Goal: Information Seeking & Learning: Learn about a topic

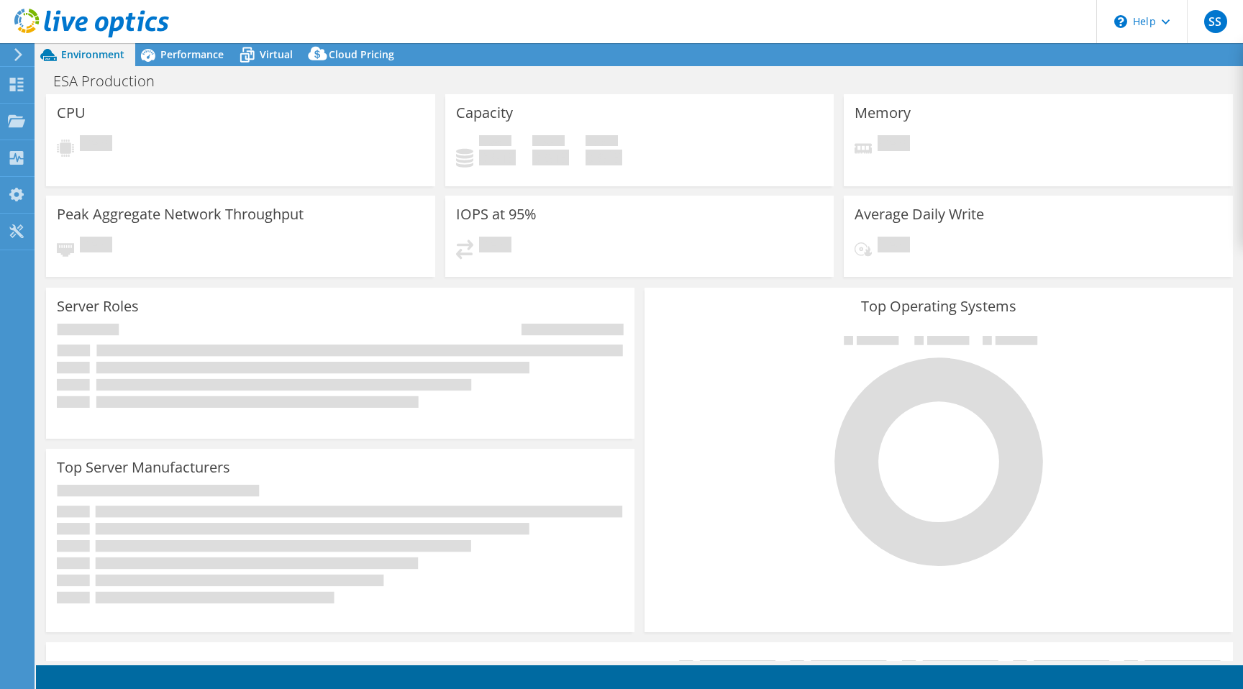
select select "USEast"
select select "USD"
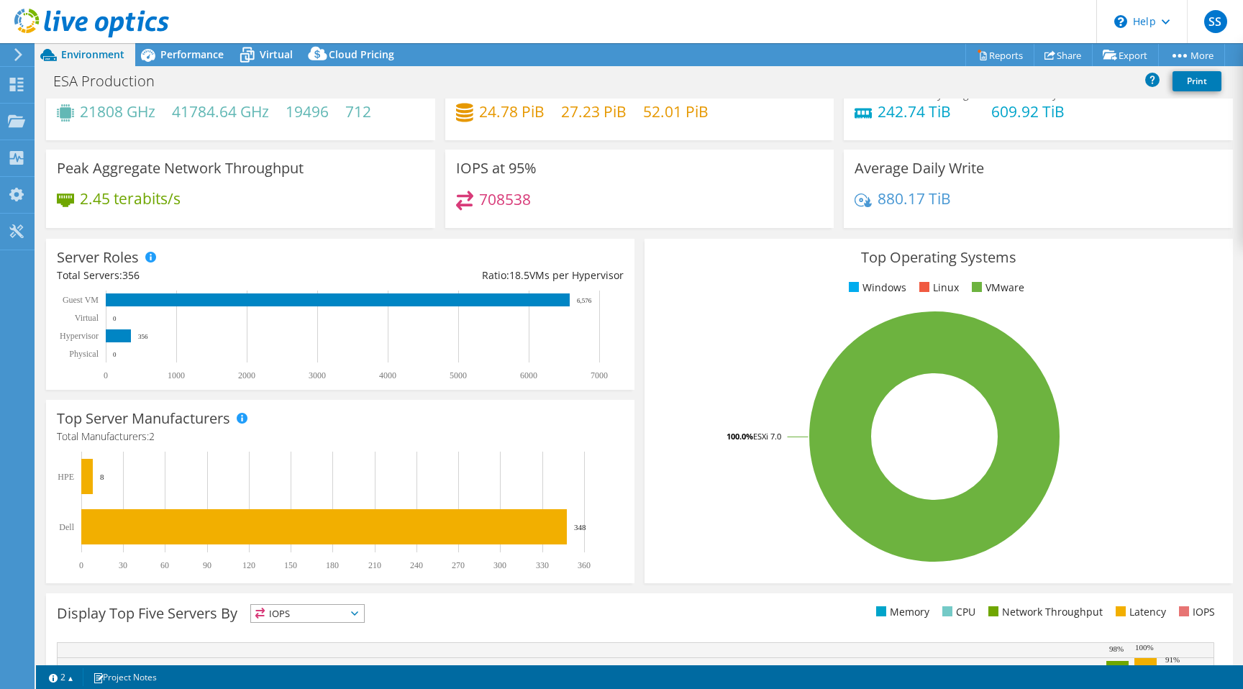
scroll to position [270, 0]
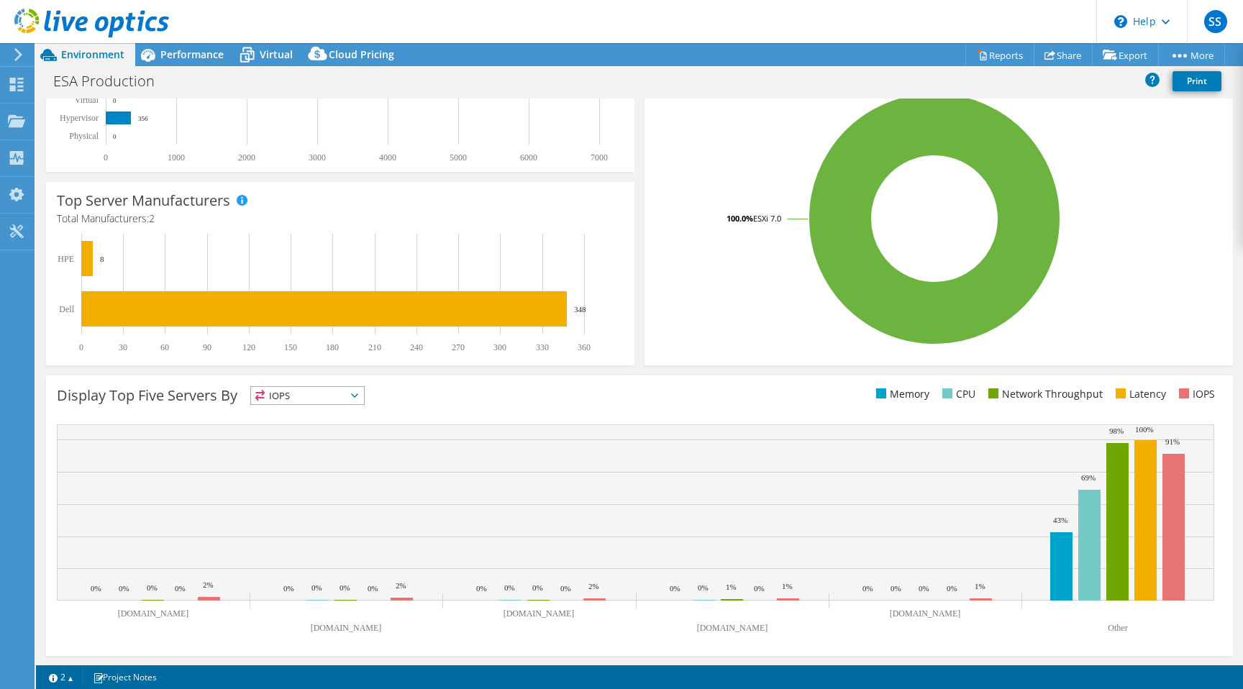
click at [19, 60] on icon at bounding box center [18, 54] width 11 height 13
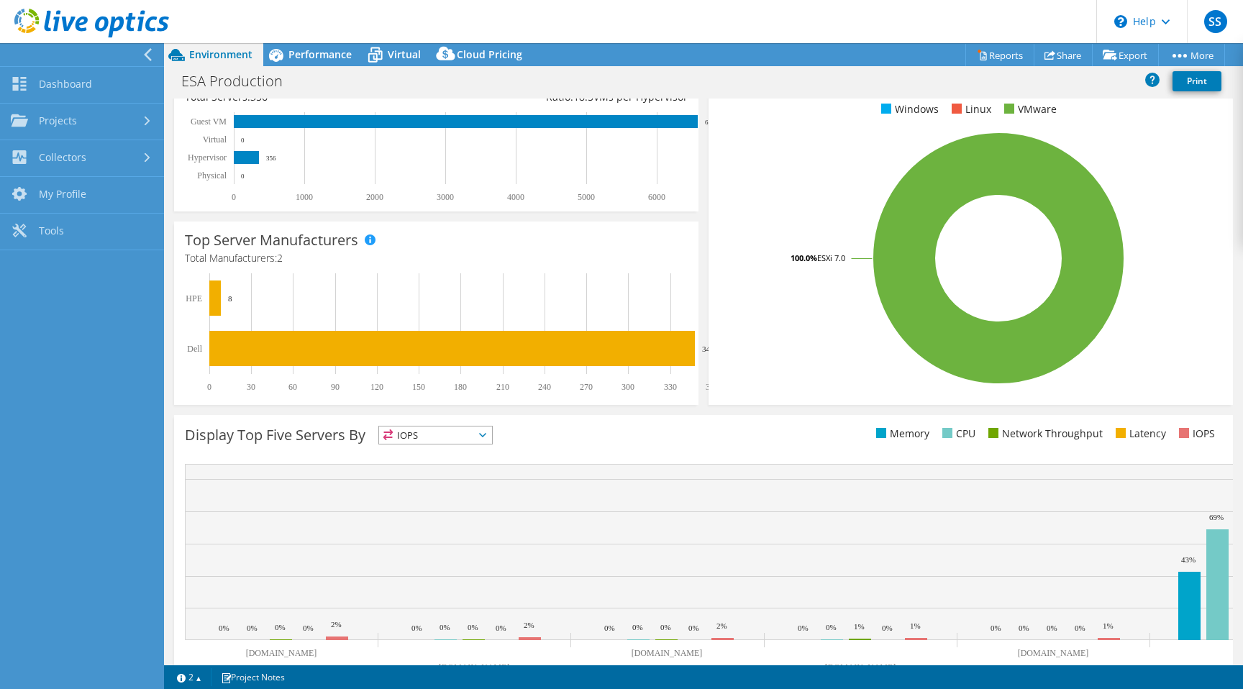
scroll to position [310, 0]
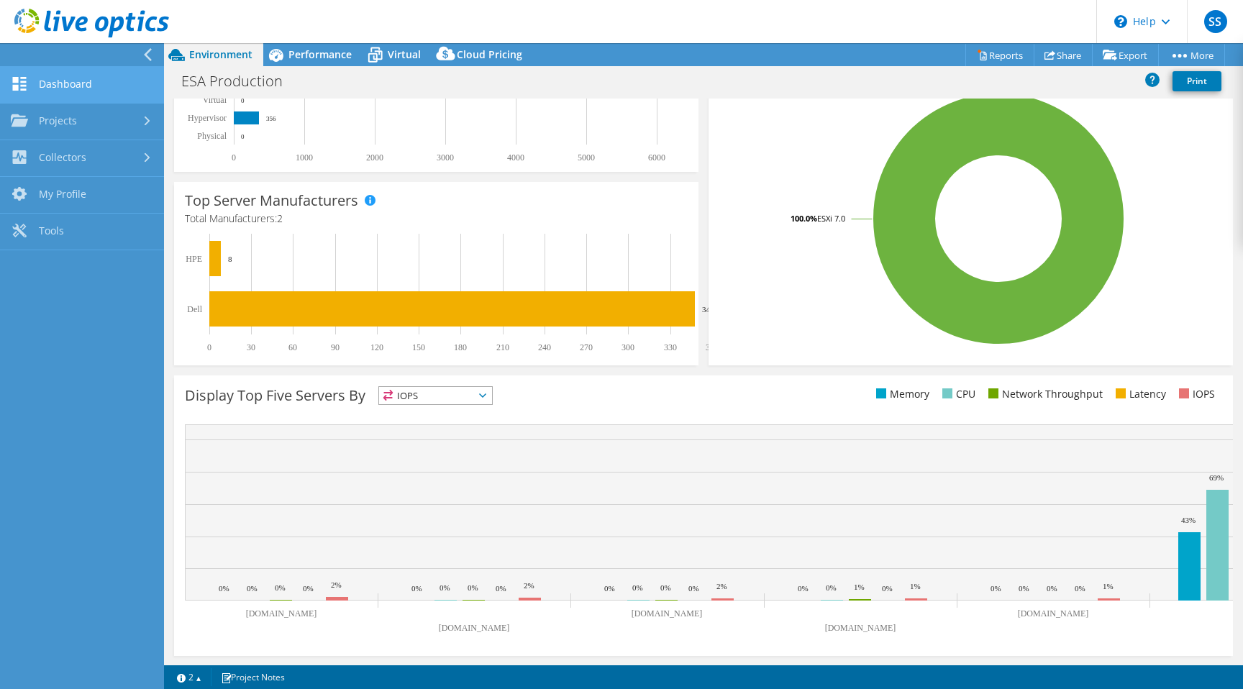
click at [102, 81] on link "Dashboard" at bounding box center [82, 85] width 164 height 37
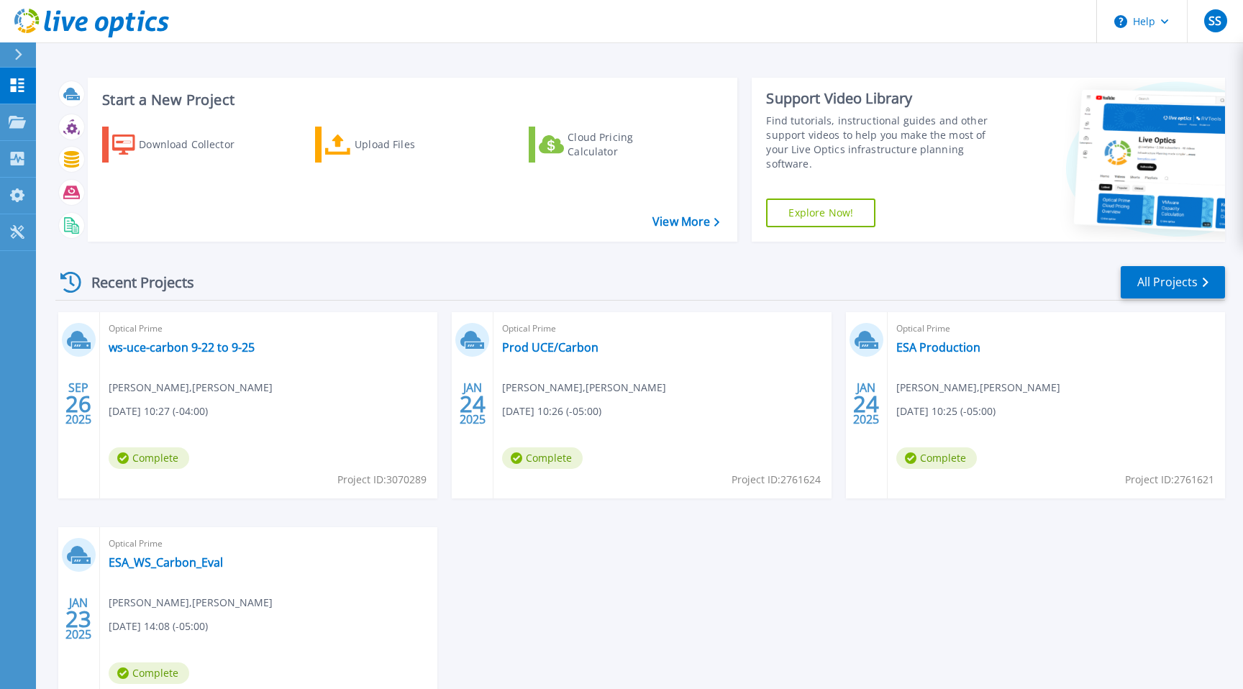
scroll to position [108, 0]
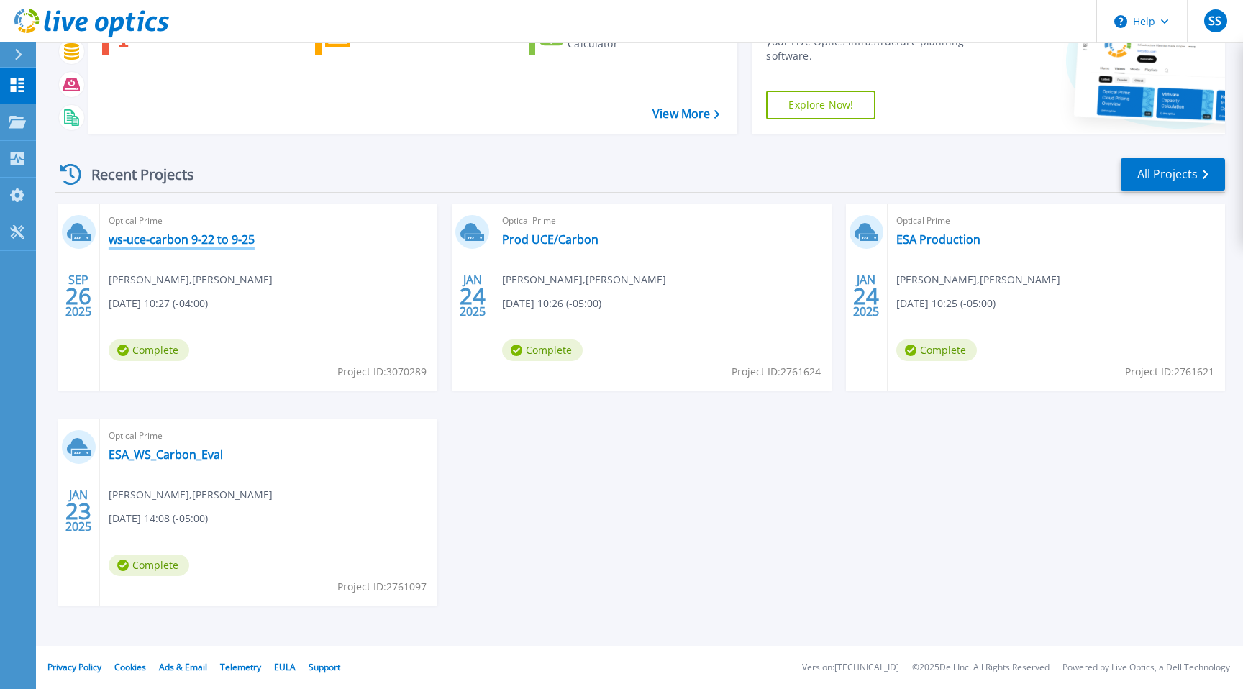
click at [161, 237] on link "ws-uce-carbon 9-22 to 9-25" at bounding box center [182, 239] width 146 height 14
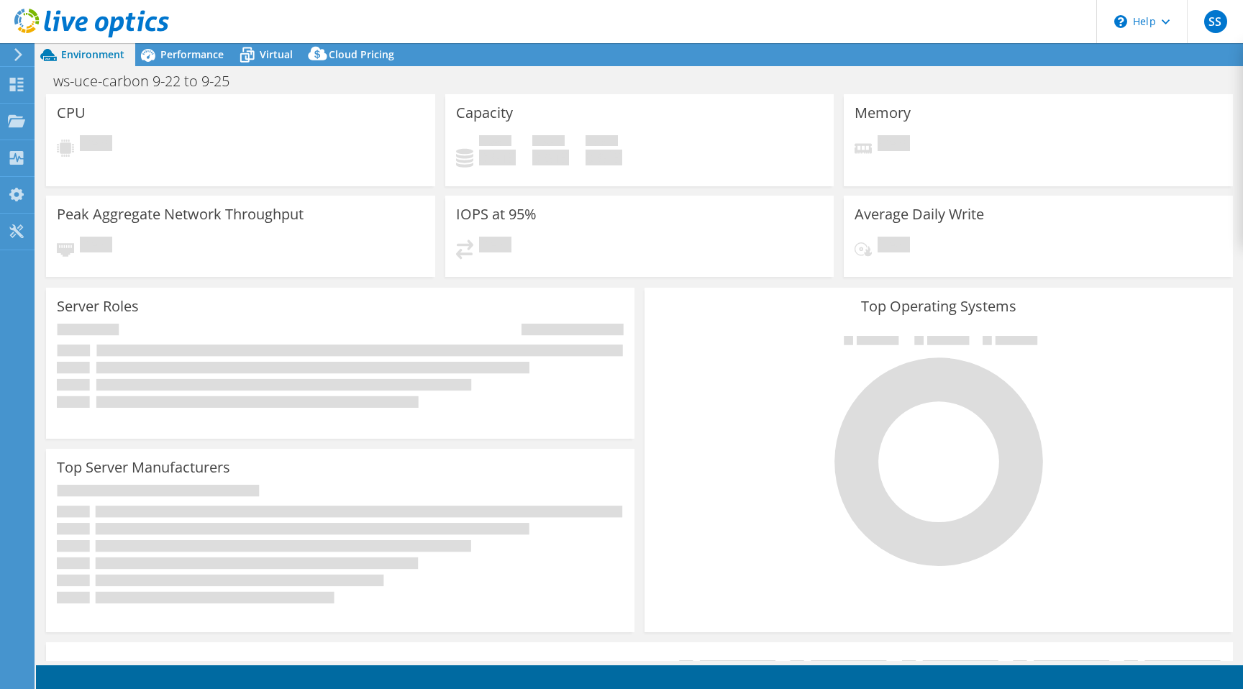
select select "USD"
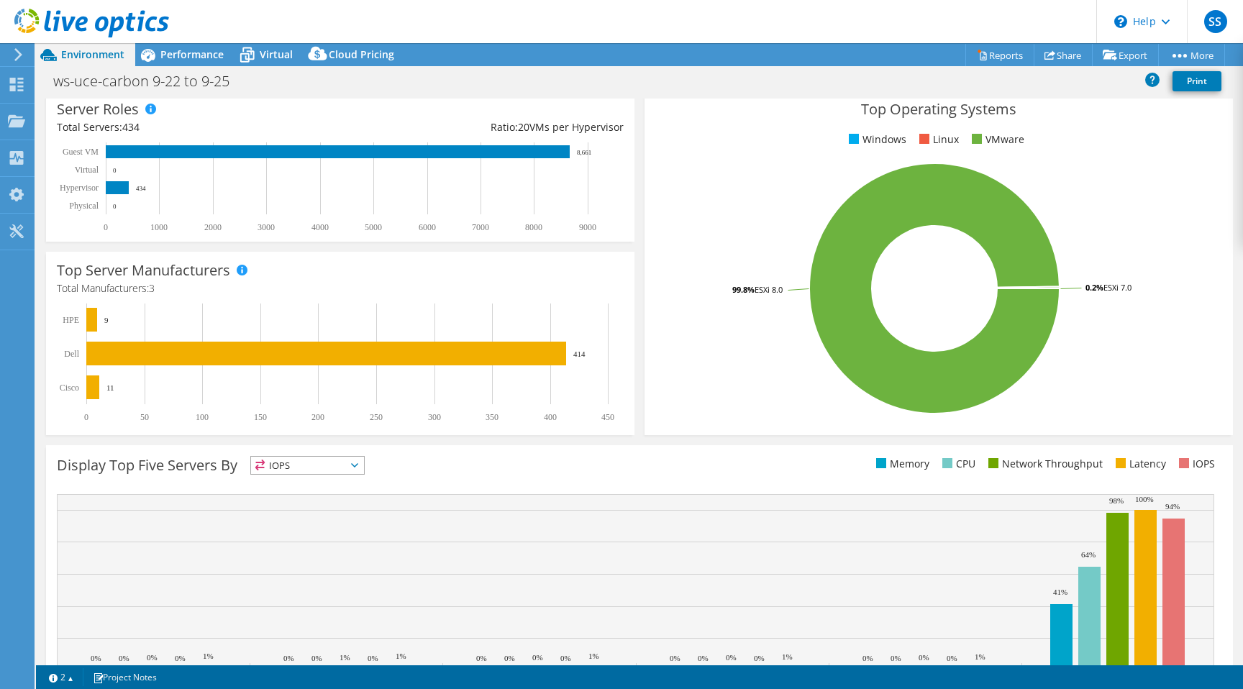
scroll to position [205, 0]
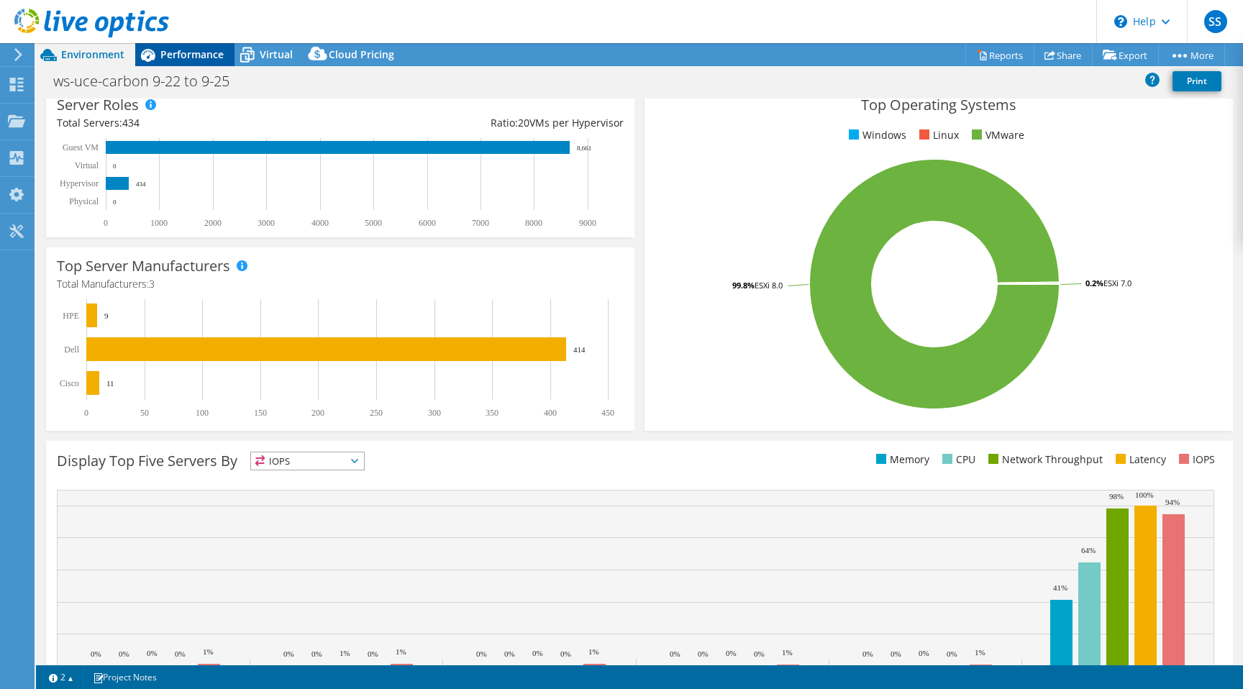
click at [191, 58] on span "Performance" at bounding box center [191, 54] width 63 height 14
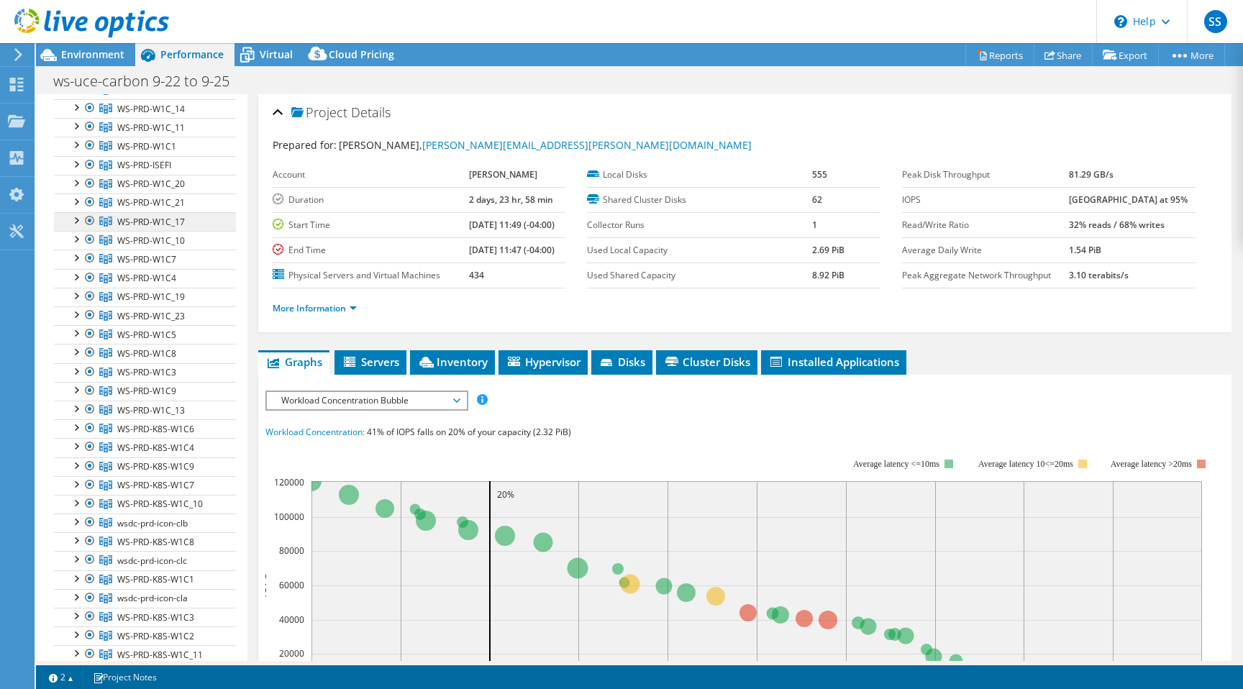
scroll to position [314, 0]
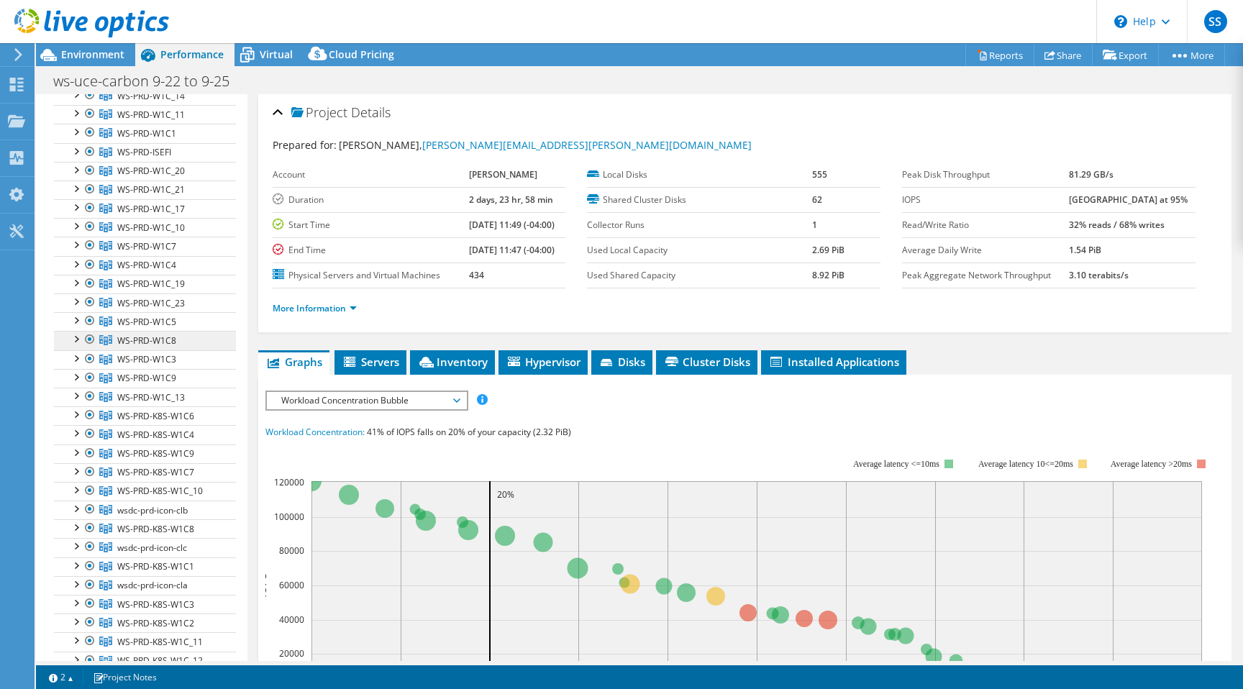
click at [163, 339] on span "WS-PRD-W1C8" at bounding box center [146, 340] width 59 height 12
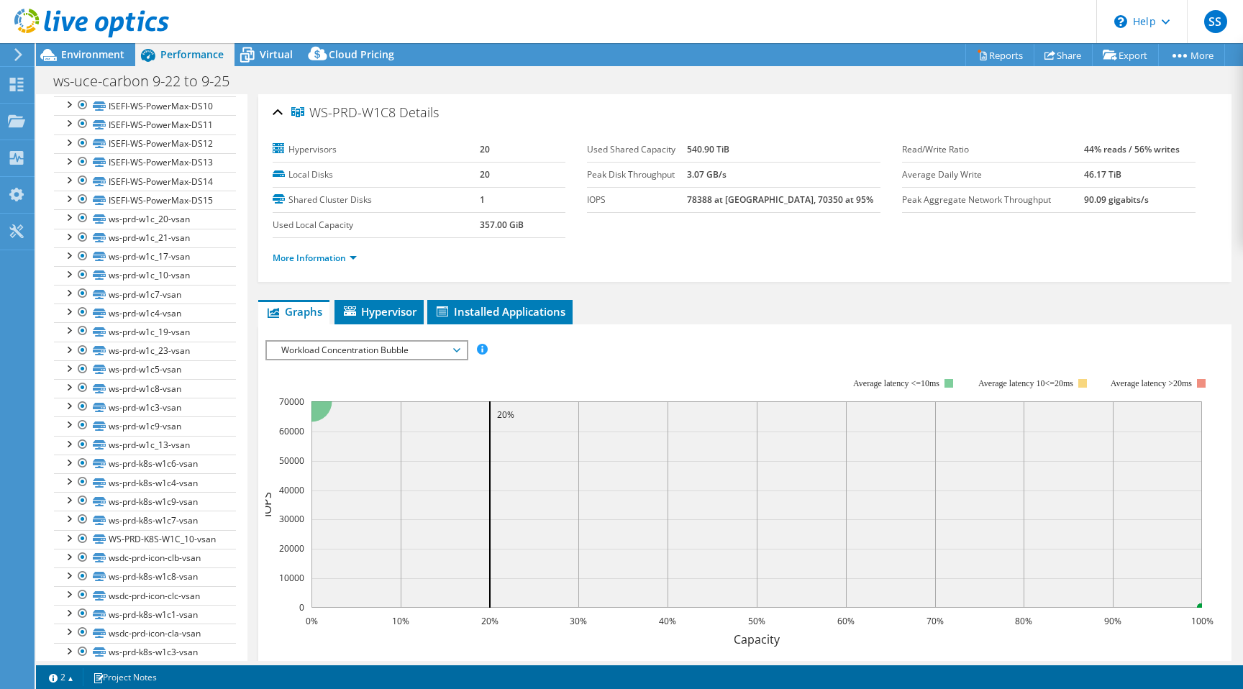
scroll to position [1492, 0]
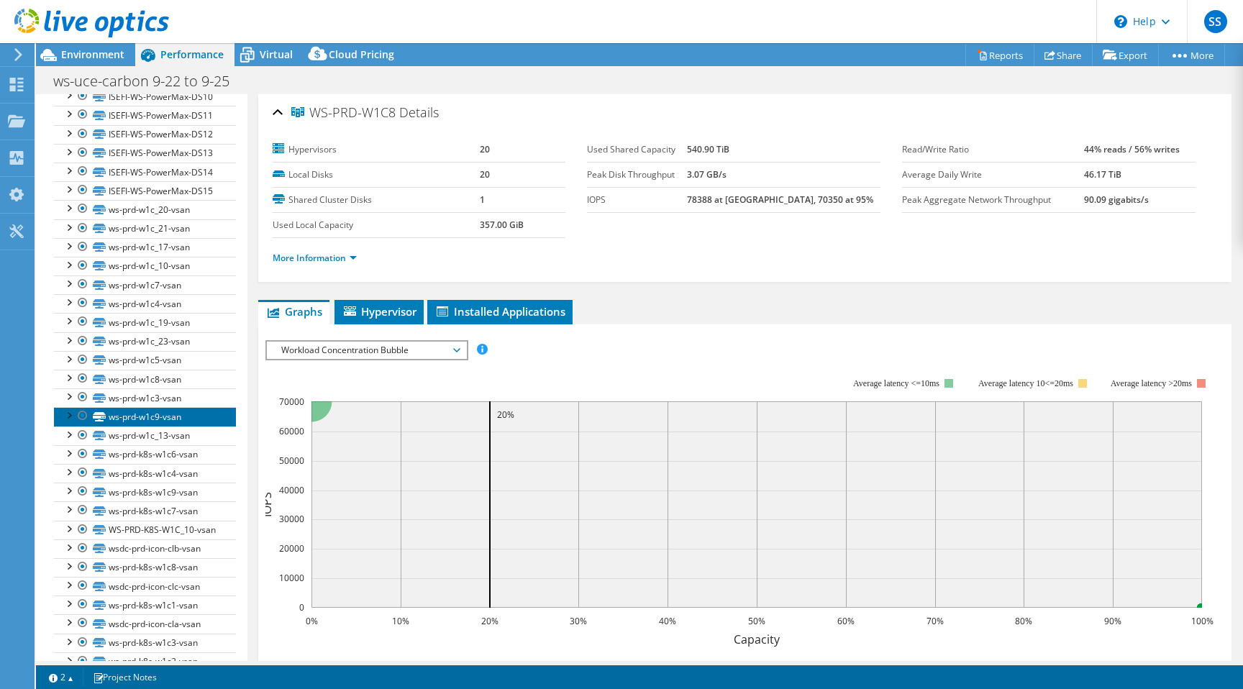
click at [176, 415] on link "ws-prd-w1c9-vsan" at bounding box center [145, 416] width 182 height 19
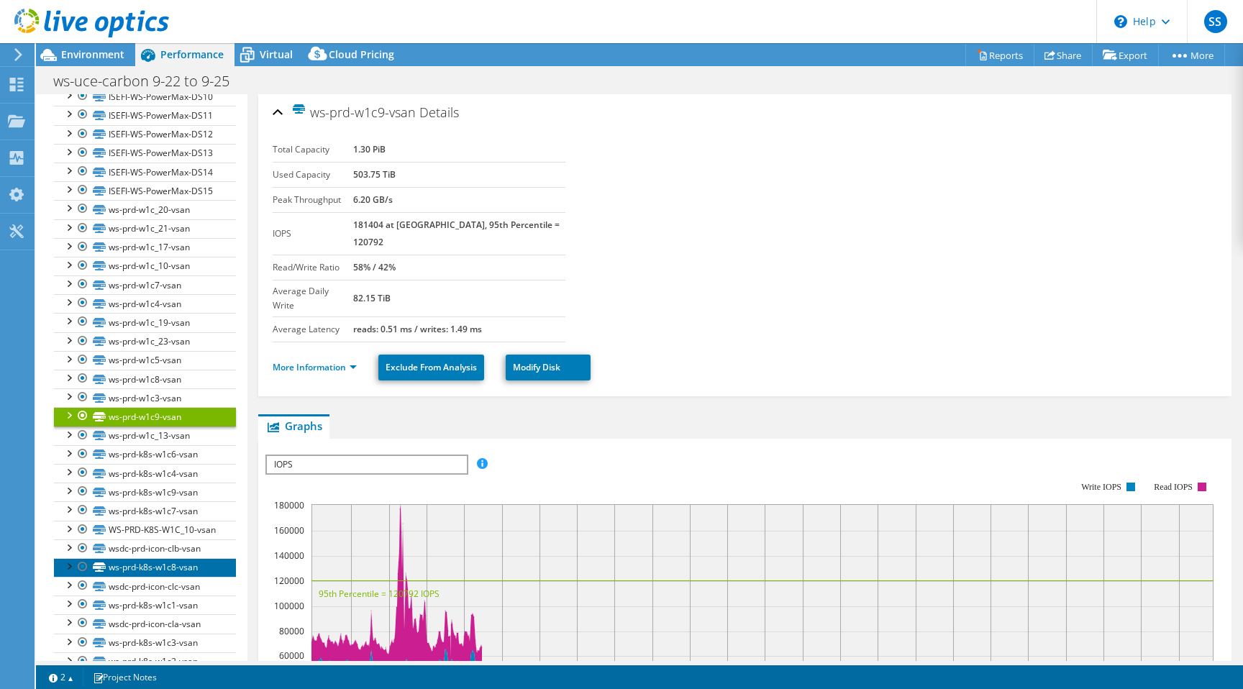
click at [170, 570] on link "ws-prd-k8s-w1c8-vsan" at bounding box center [145, 567] width 182 height 19
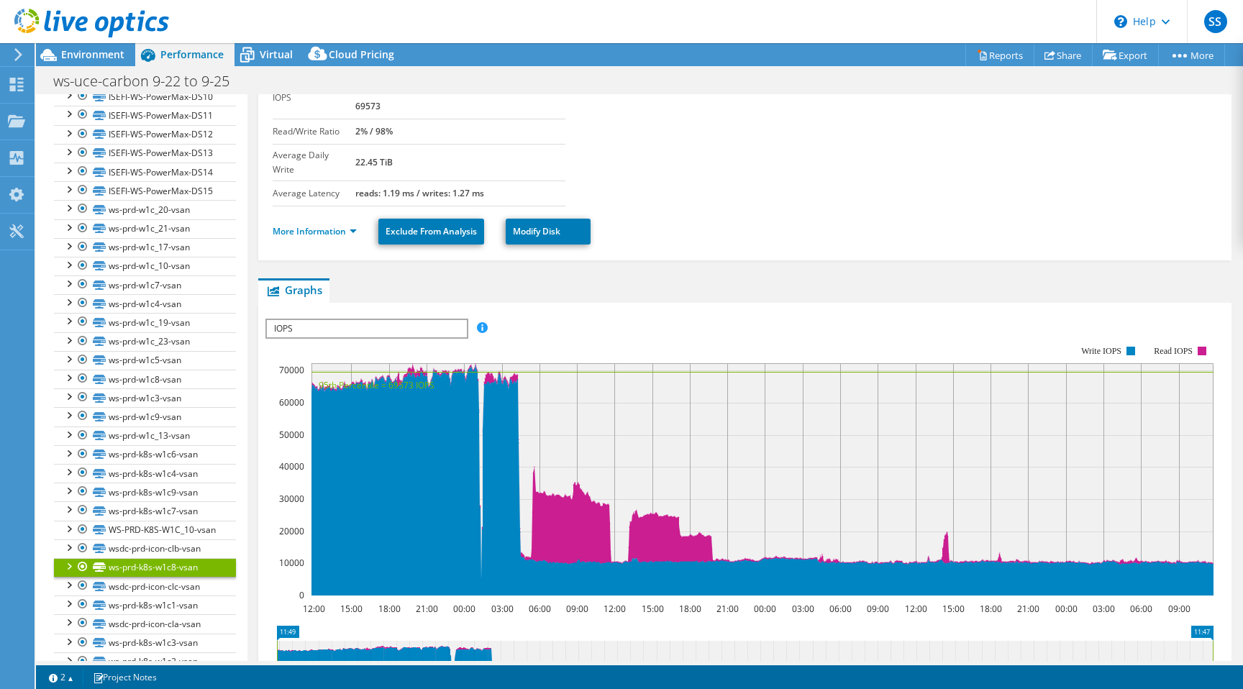
scroll to position [163, 0]
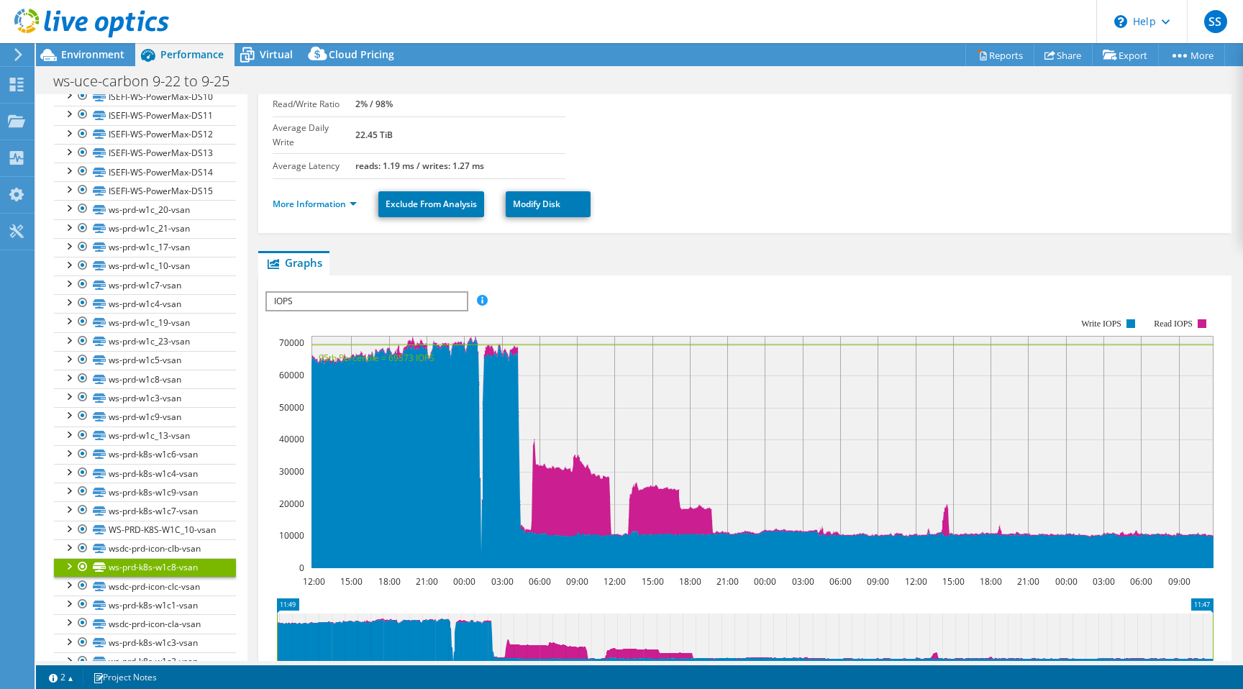
click at [414, 293] on span "IOPS" at bounding box center [366, 301] width 199 height 17
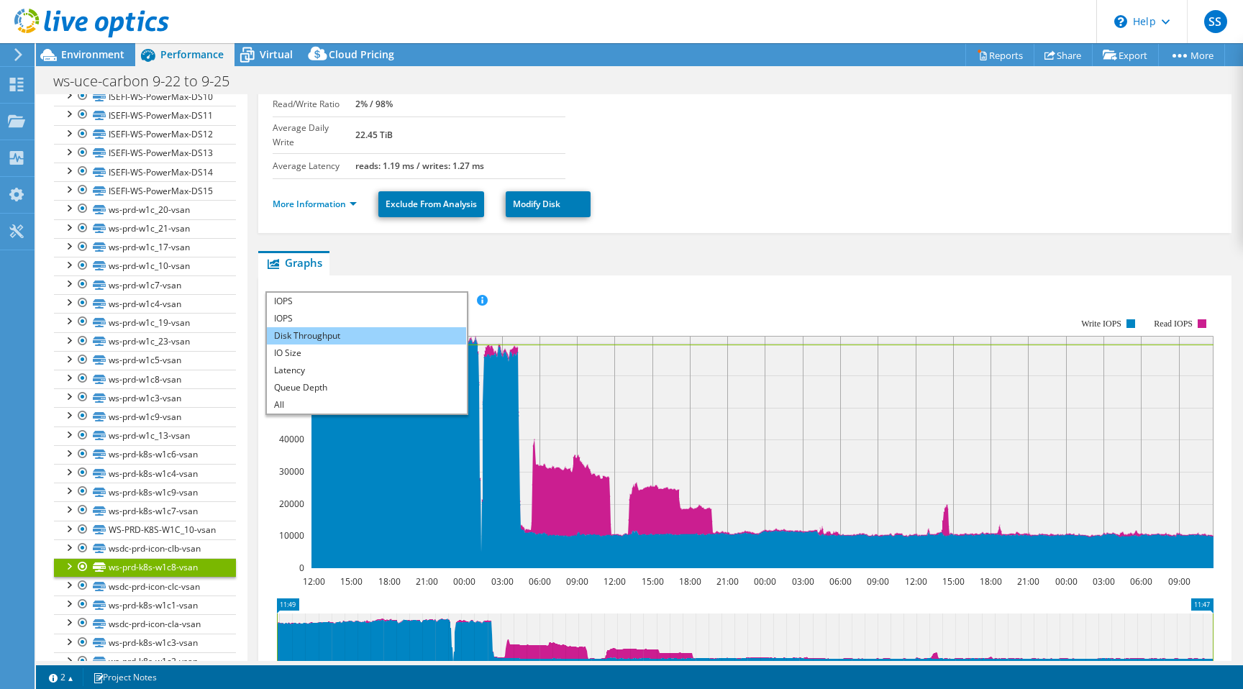
click at [355, 327] on li "Disk Throughput" at bounding box center [366, 335] width 199 height 17
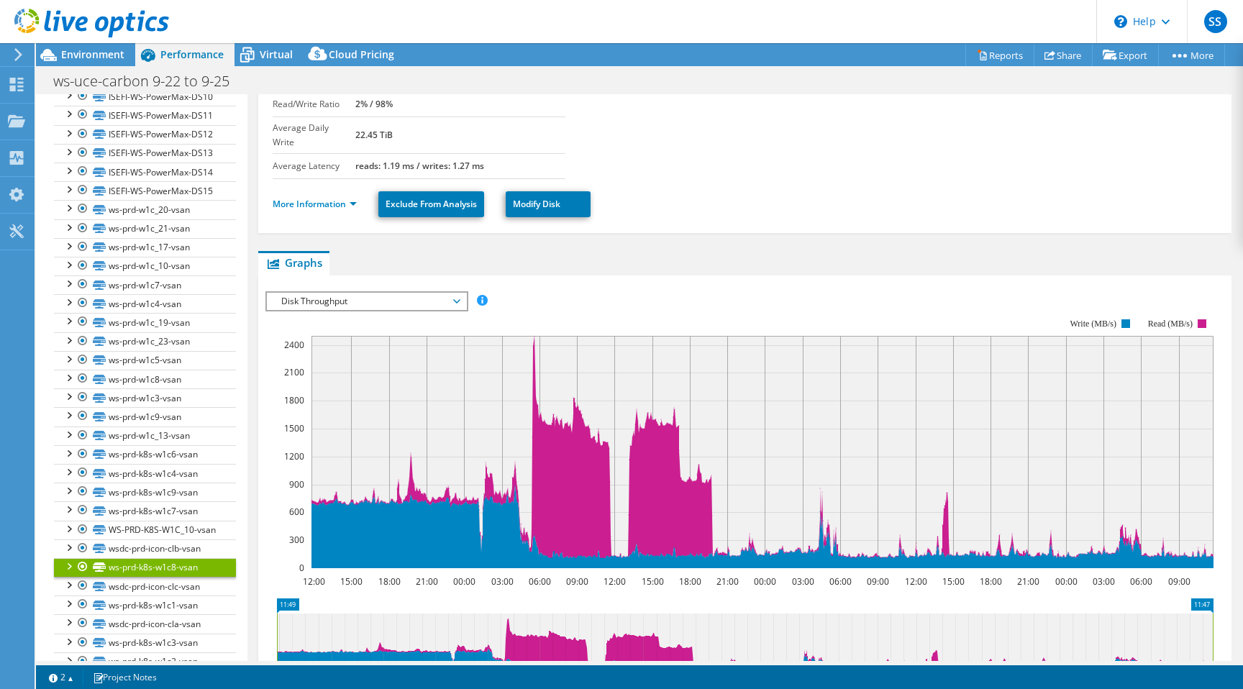
click at [434, 293] on span "Disk Throughput" at bounding box center [366, 301] width 185 height 17
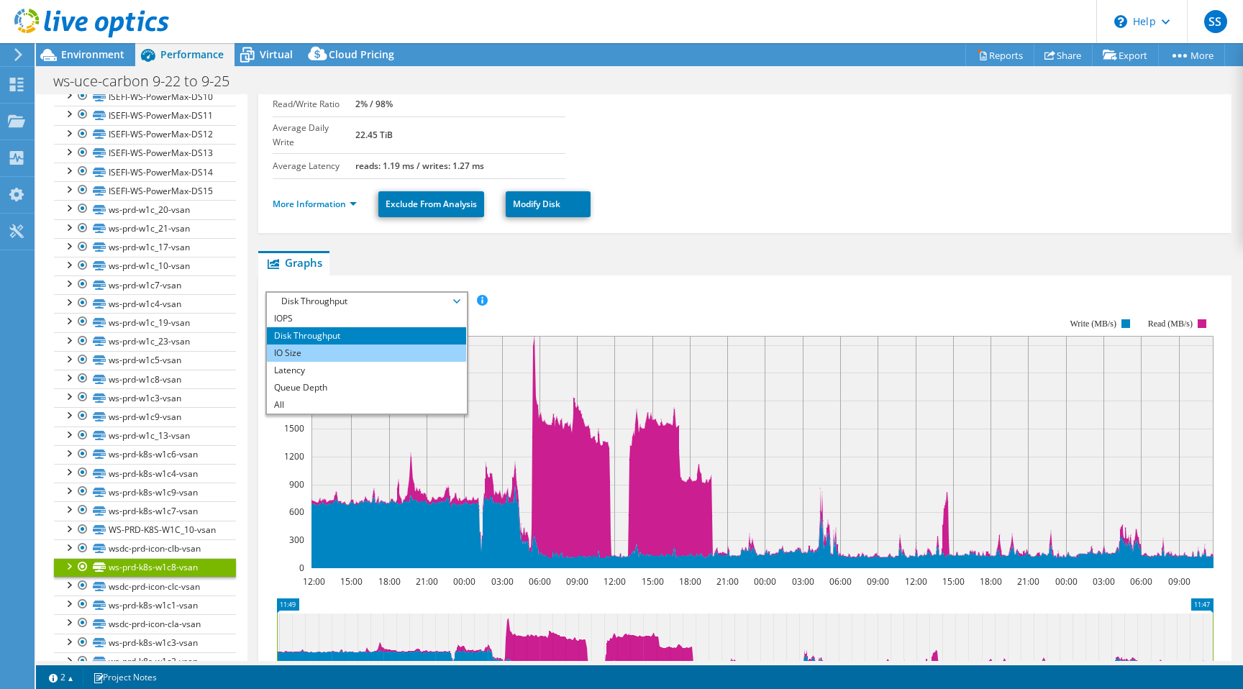
click at [402, 344] on li "IO Size" at bounding box center [366, 352] width 199 height 17
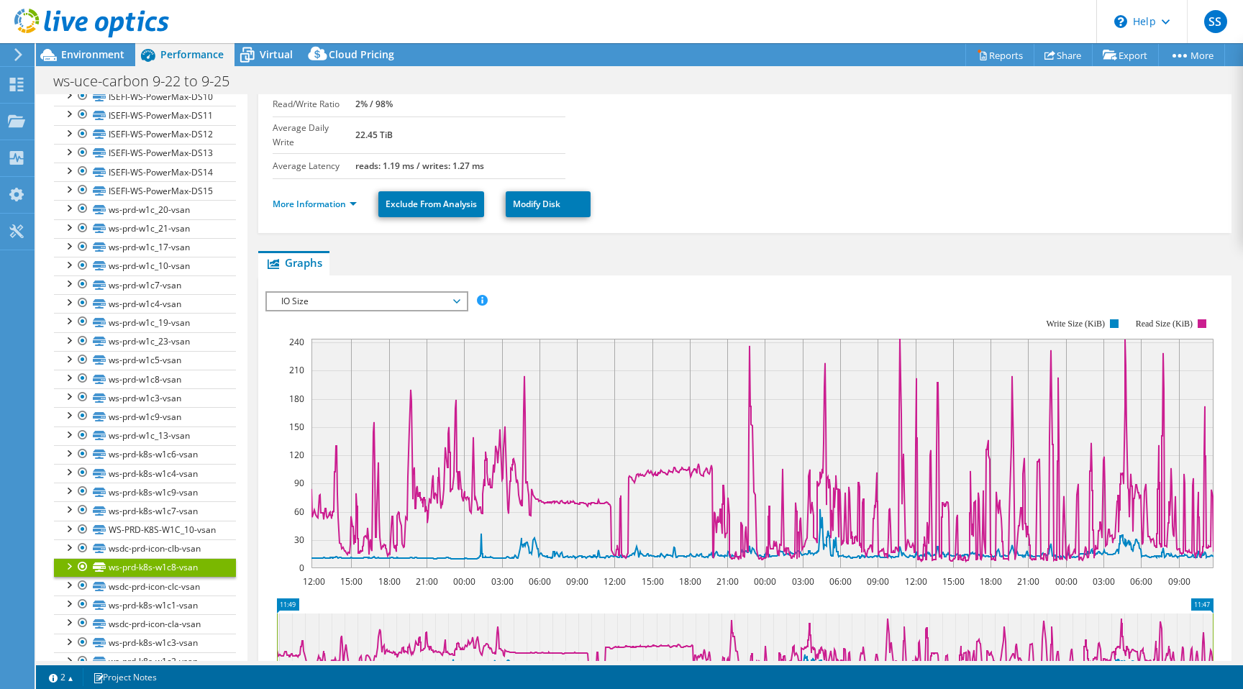
click at [436, 293] on span "IO Size" at bounding box center [366, 301] width 185 height 17
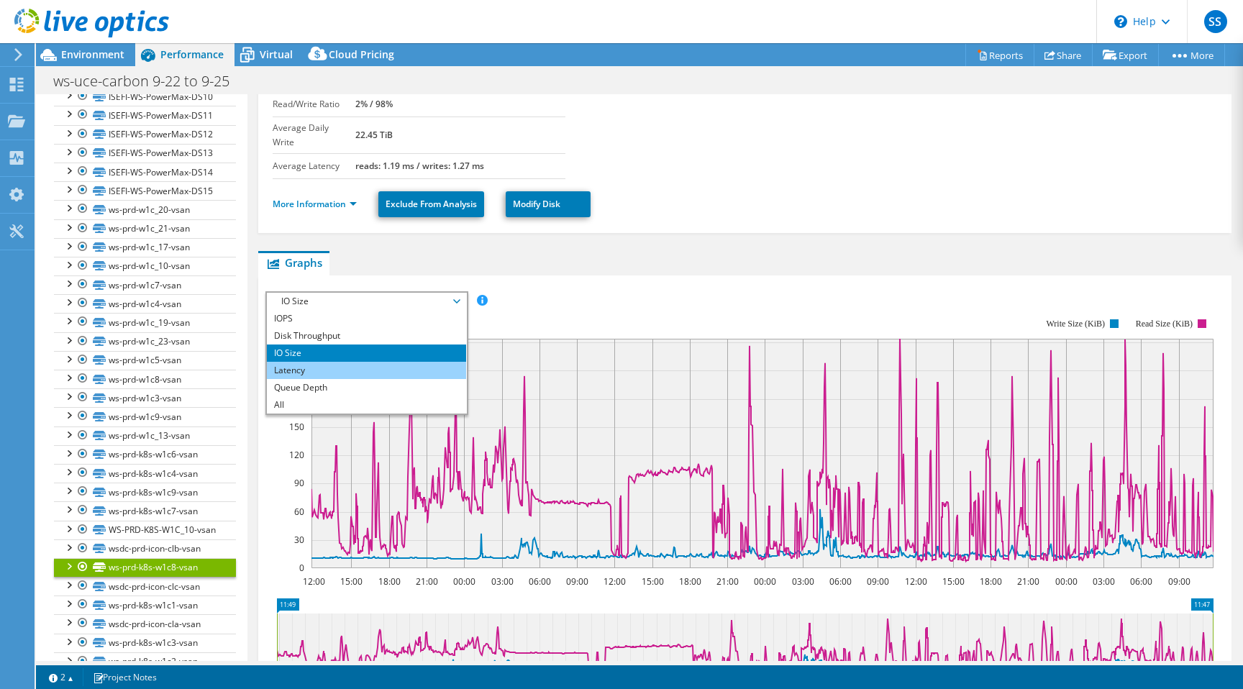
click at [393, 362] on li "Latency" at bounding box center [366, 370] width 199 height 17
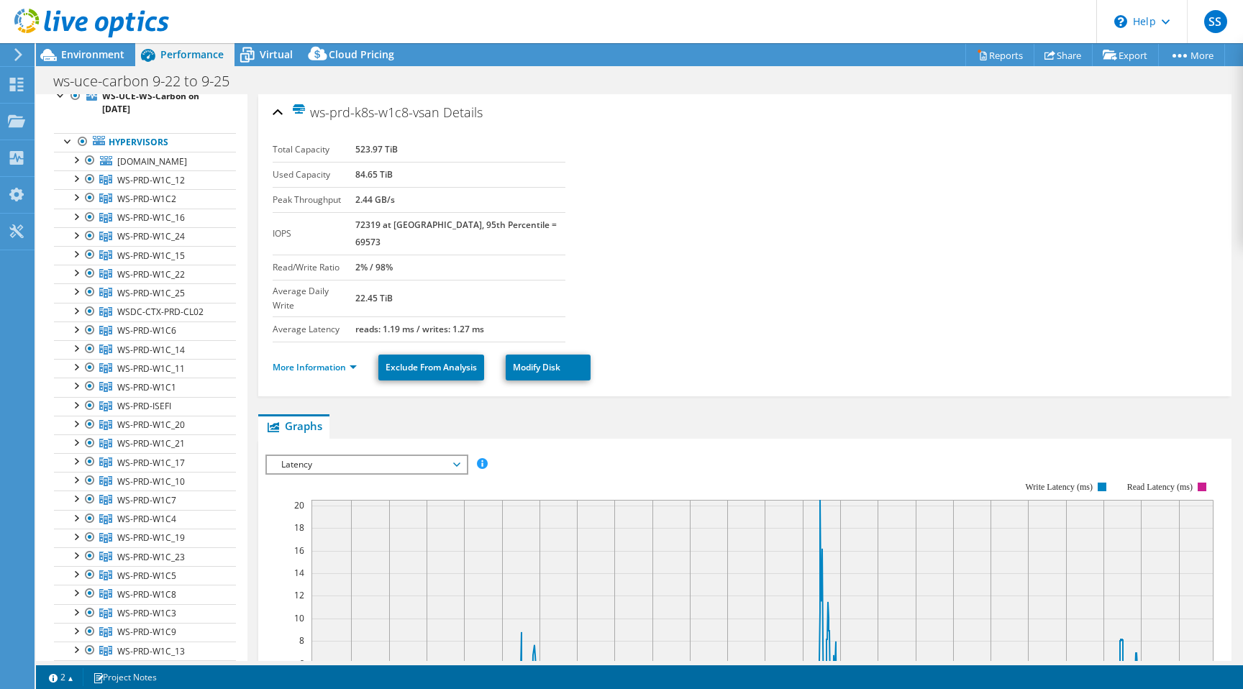
scroll to position [0, 0]
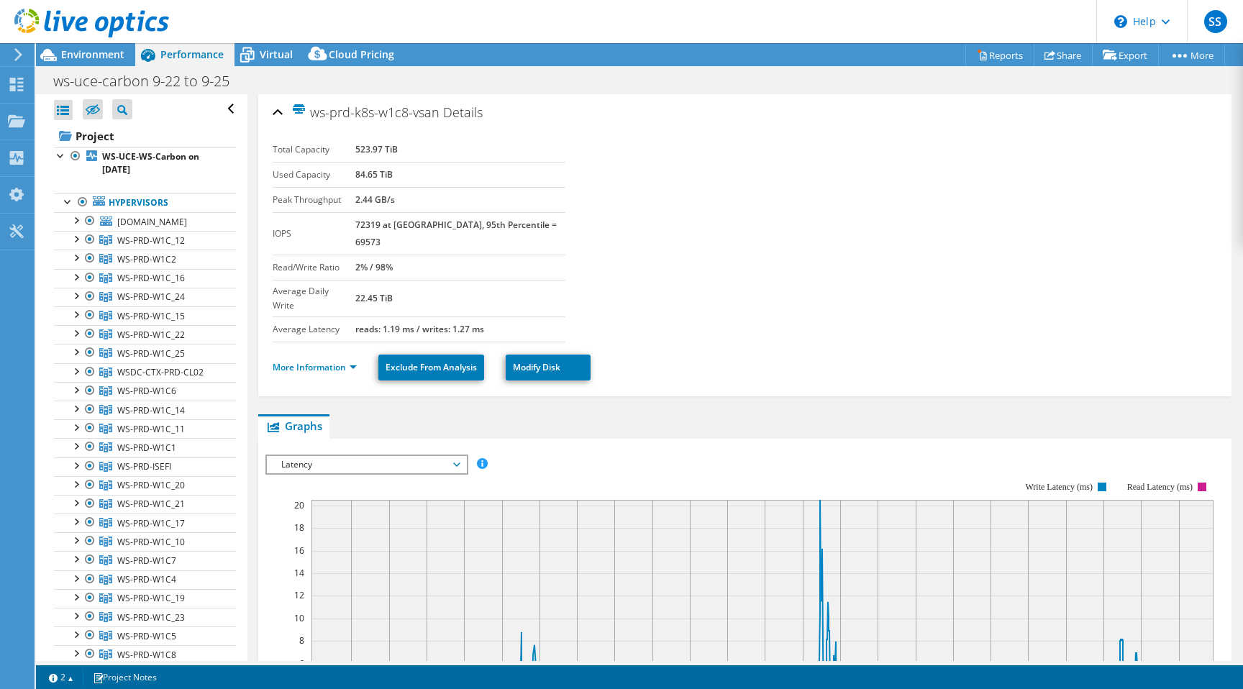
drag, startPoint x: 357, startPoint y: 227, endPoint x: 575, endPoint y: 227, distance: 218.6
click at [575, 227] on div "Total Capacity 523.97 TiB Used Capacity 84.65 TiB Peak Throughput 2.44 GB/s IOP…" at bounding box center [430, 239] width 315 height 205
click at [650, 229] on section "Total Capacity 523.97 TiB Used Capacity 84.65 TiB Peak Throughput 2.44 GB/s IOP…" at bounding box center [745, 239] width 944 height 205
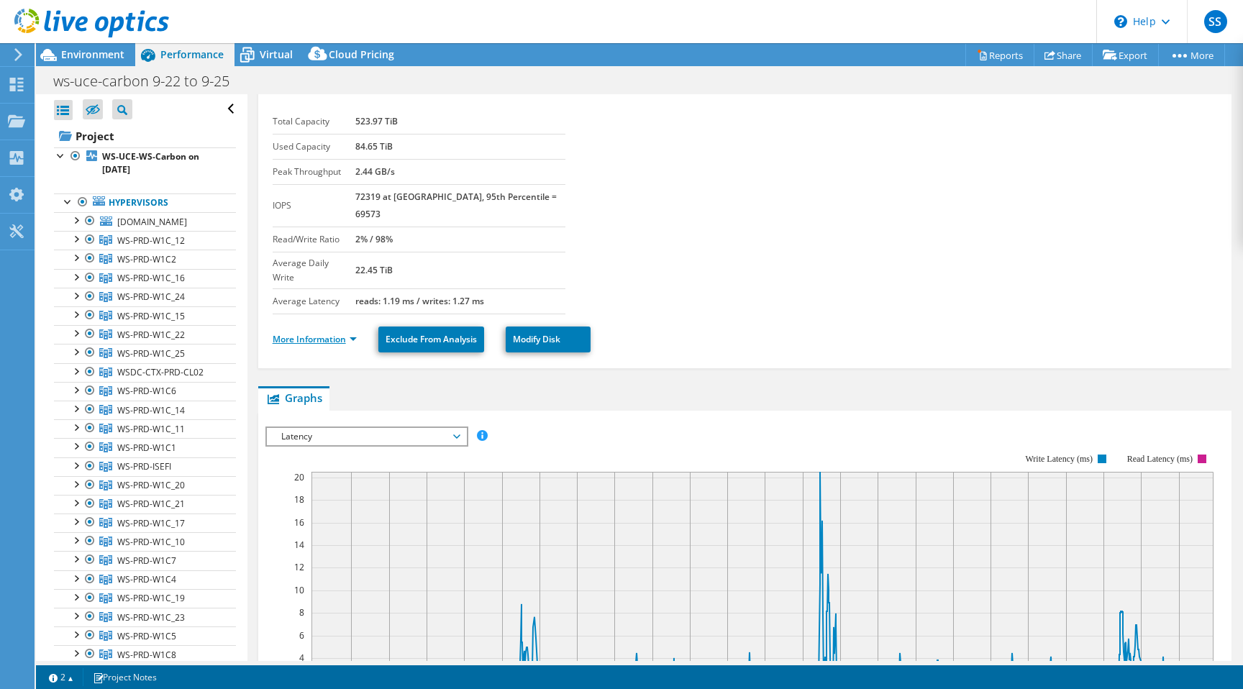
click at [352, 333] on link "More Information" at bounding box center [315, 339] width 84 height 12
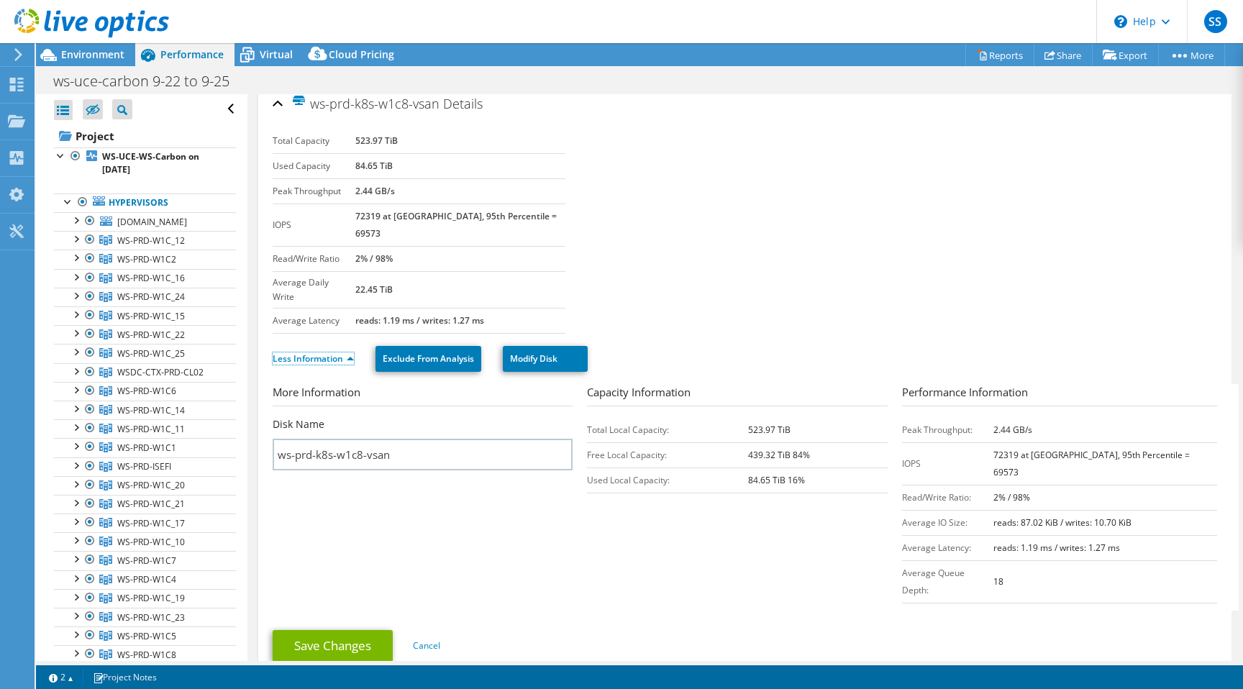
scroll to position [0, 0]
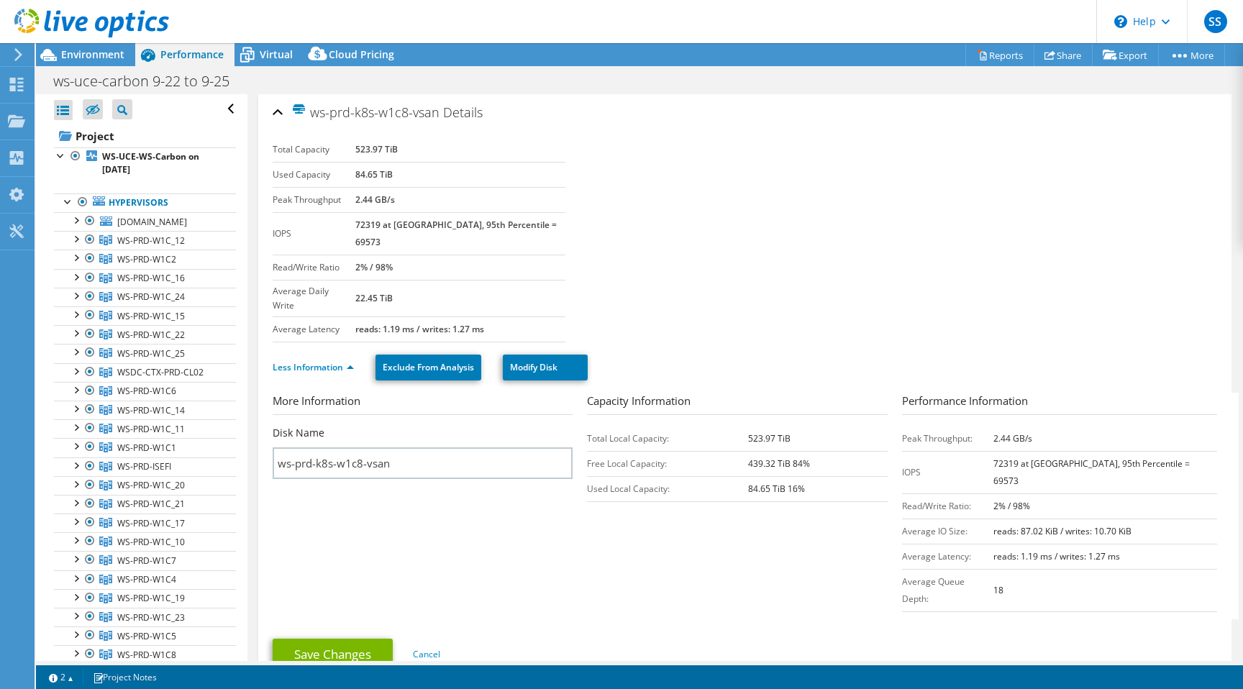
click at [686, 270] on section "Total Capacity 523.97 TiB Used Capacity 84.65 TiB Peak Throughput 2.44 GB/s IOP…" at bounding box center [745, 239] width 944 height 205
drag, startPoint x: 421, startPoint y: 255, endPoint x: 273, endPoint y: 249, distance: 149.0
click at [273, 255] on tr "Read/Write Ratio 2% / 98%" at bounding box center [419, 267] width 293 height 25
click at [448, 255] on td "2% / 98%" at bounding box center [460, 267] width 211 height 25
drag, startPoint x: 373, startPoint y: 253, endPoint x: 390, endPoint y: 253, distance: 17.3
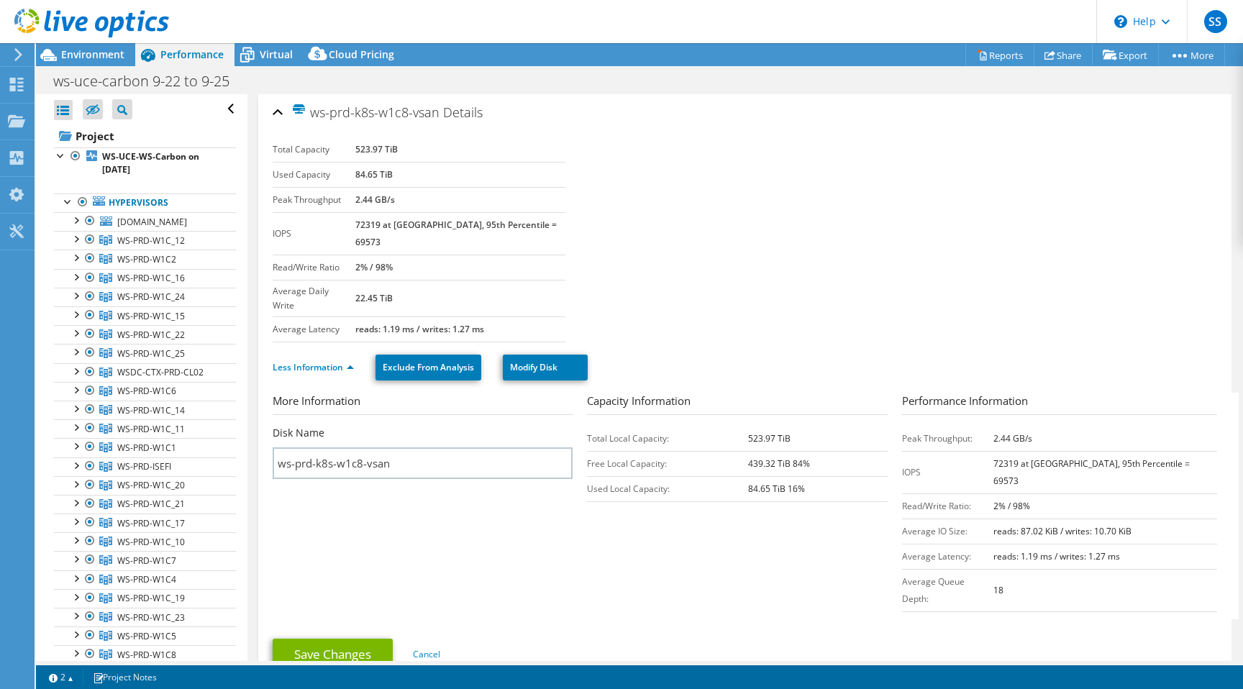
click at [390, 255] on tr "Read/Write Ratio 2% / 98%" at bounding box center [419, 267] width 293 height 25
drag, startPoint x: 421, startPoint y: 255, endPoint x: 390, endPoint y: 250, distance: 31.3
click at [390, 255] on td "2% / 98%" at bounding box center [460, 267] width 211 height 25
click at [529, 258] on td "2% / 98%" at bounding box center [460, 267] width 211 height 25
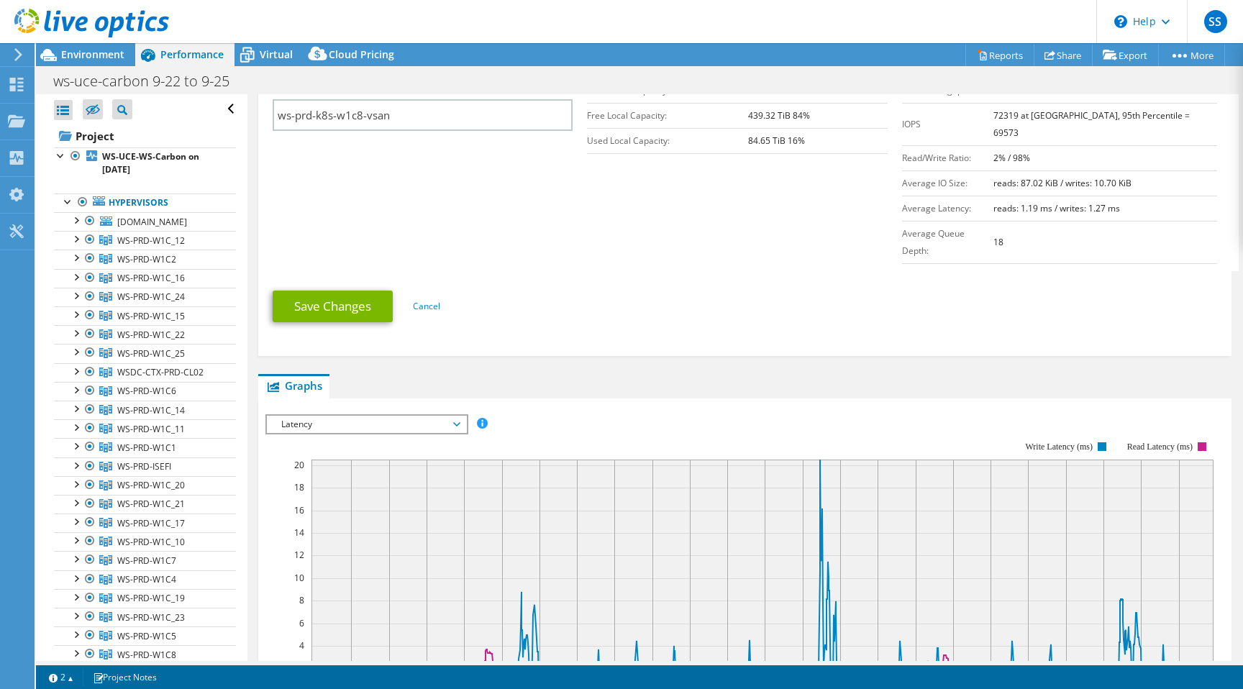
scroll to position [311, 0]
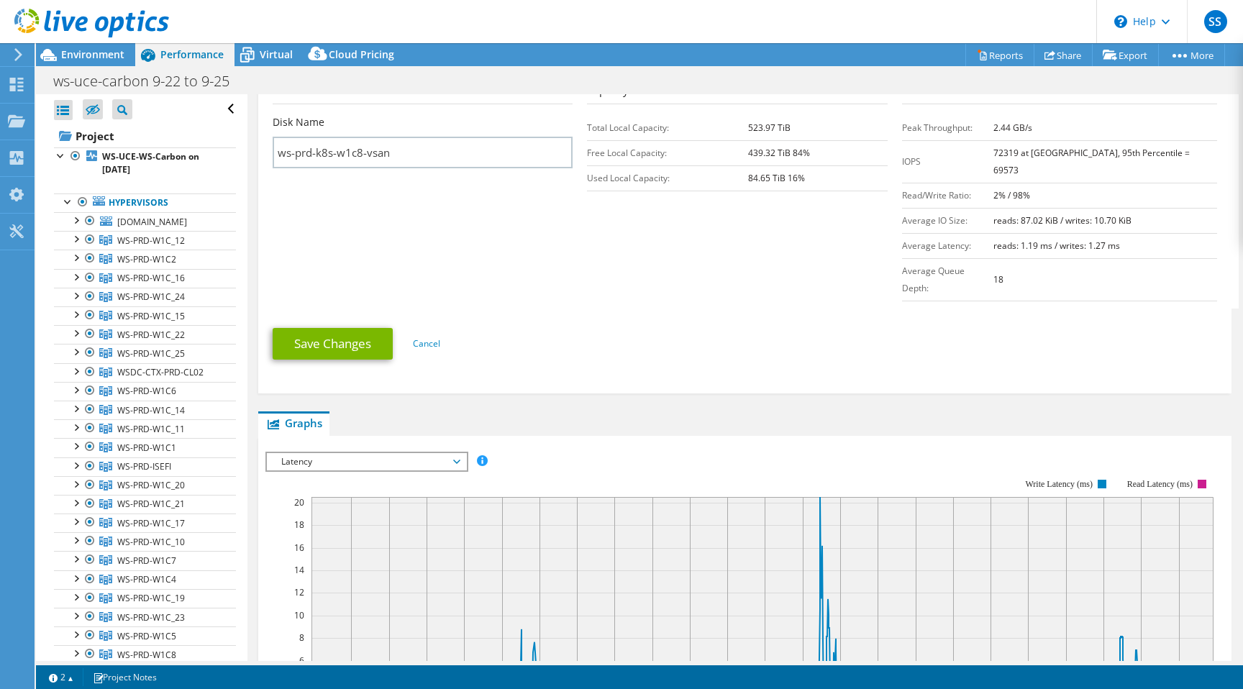
click at [353, 453] on span "Latency" at bounding box center [366, 461] width 185 height 17
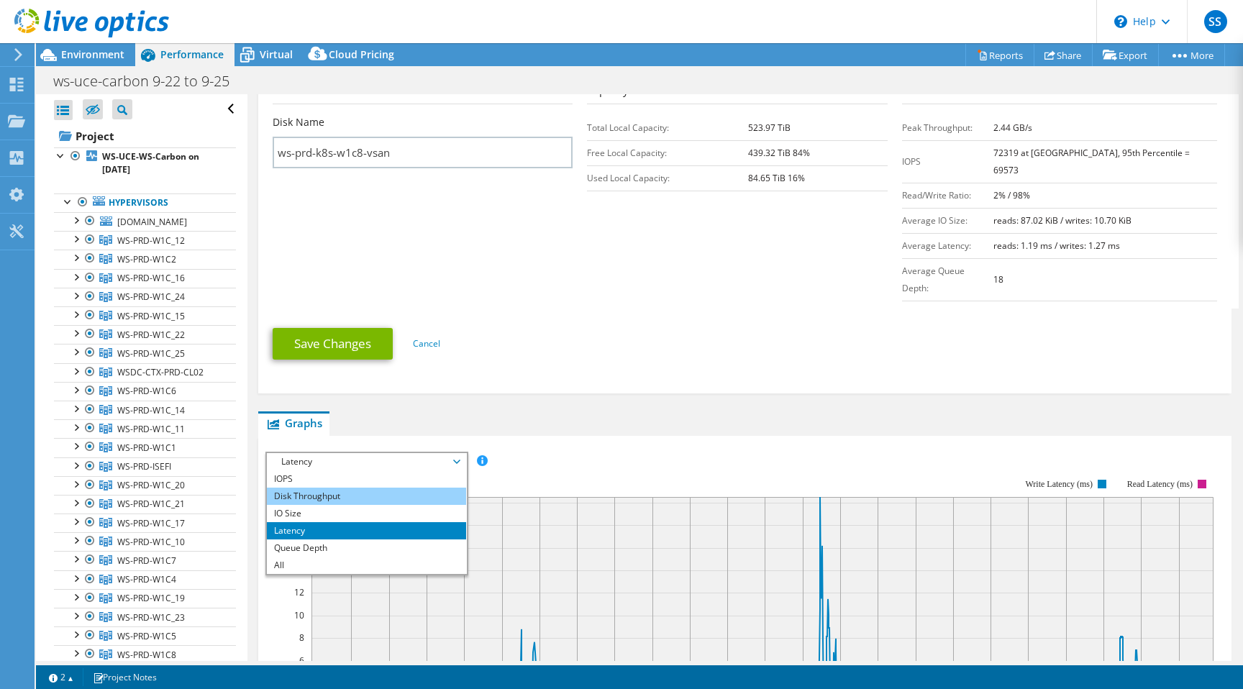
click at [348, 488] on li "Disk Throughput" at bounding box center [366, 496] width 199 height 17
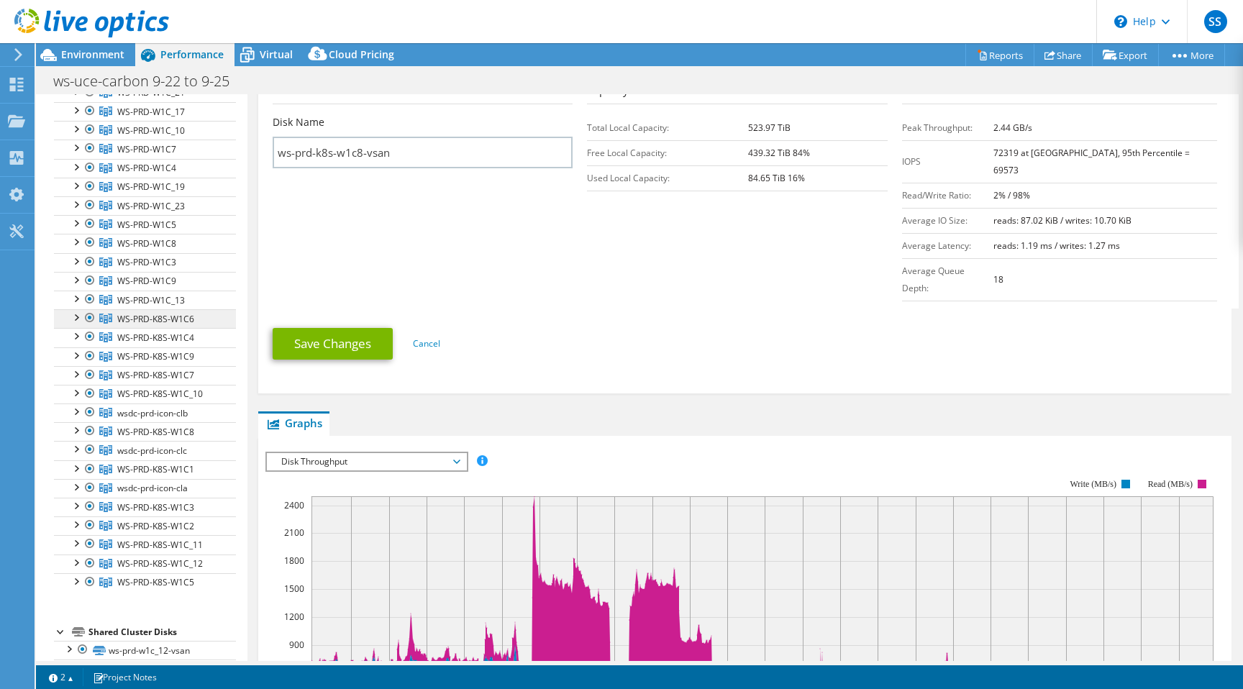
scroll to position [425, 0]
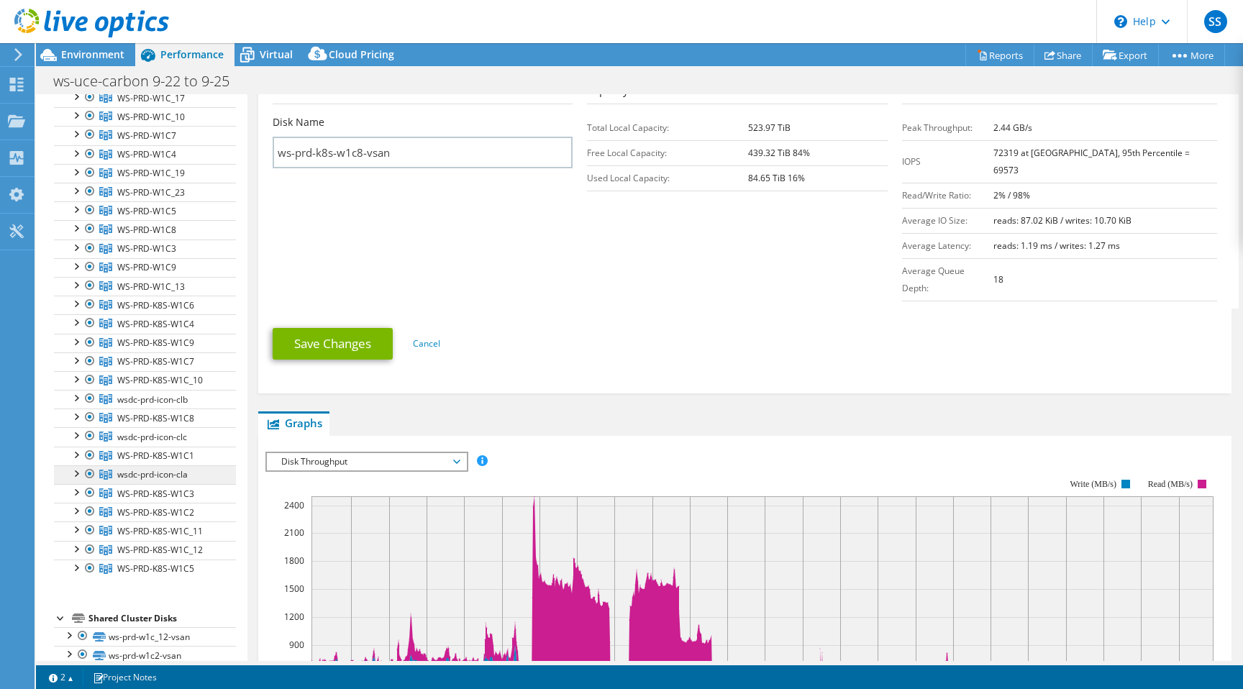
click at [183, 474] on span "wsdc-prd-icon-cla" at bounding box center [152, 474] width 70 height 12
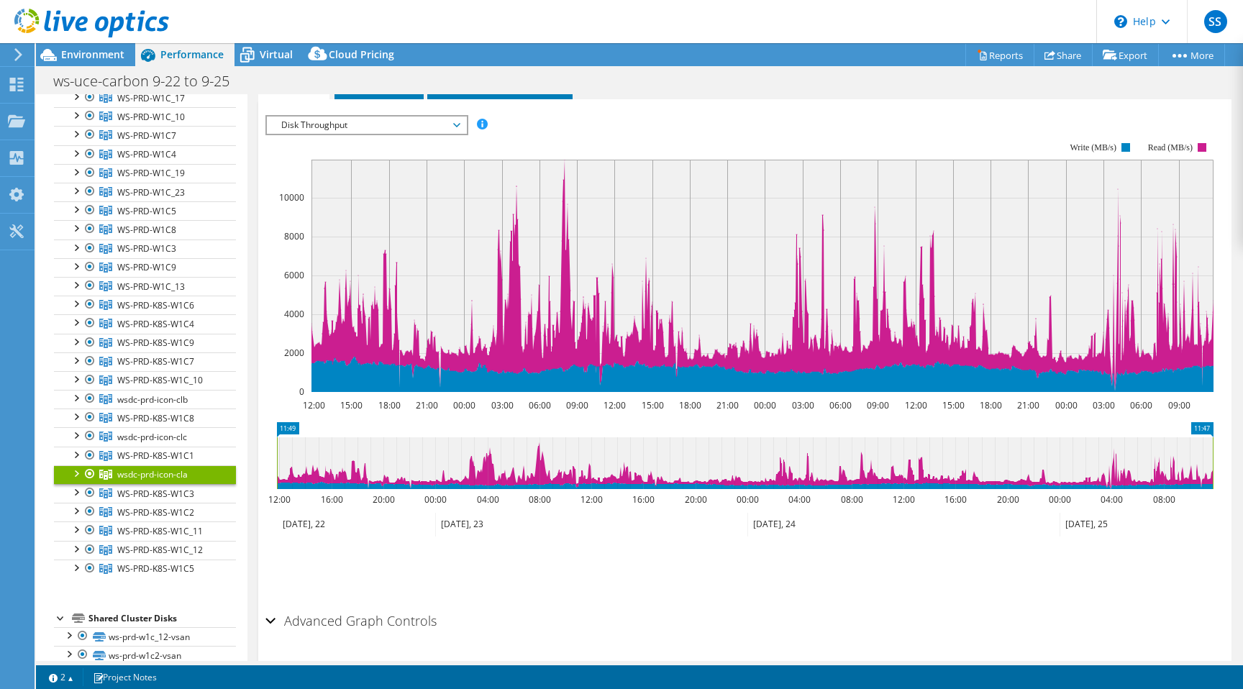
scroll to position [222, 0]
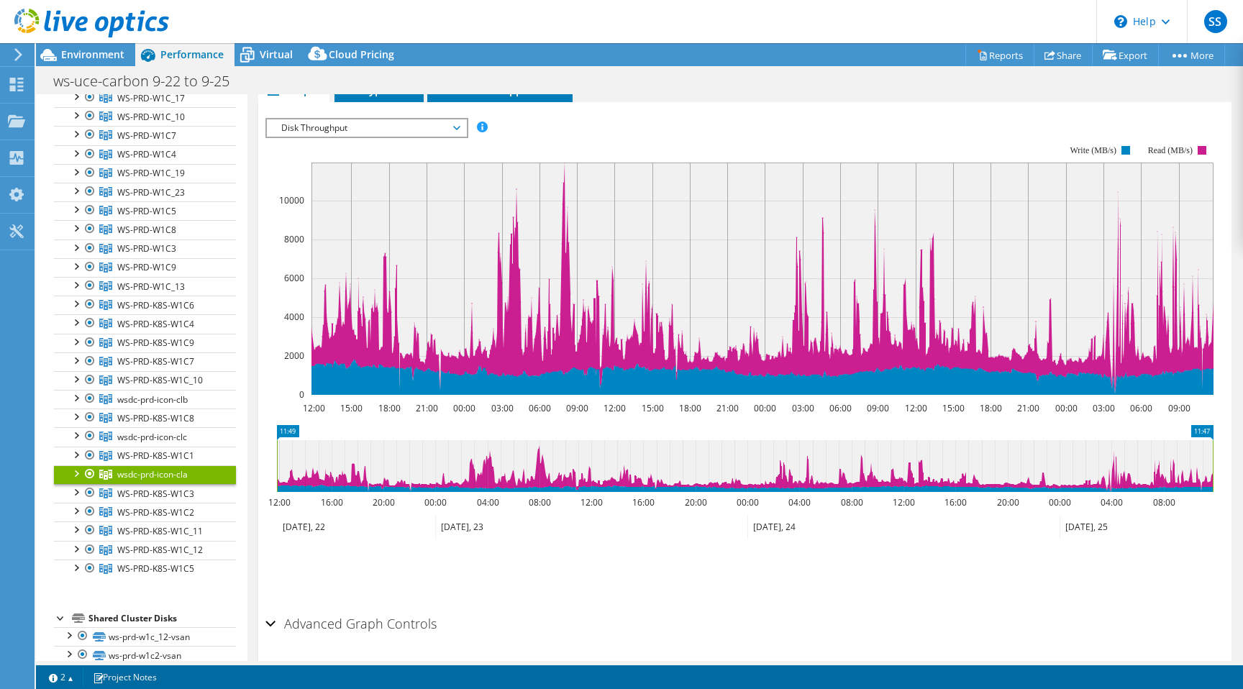
click at [563, 165] on rect at bounding box center [762, 279] width 902 height 232
click at [172, 461] on span "WS-PRD-K8S-W1C1" at bounding box center [155, 455] width 77 height 12
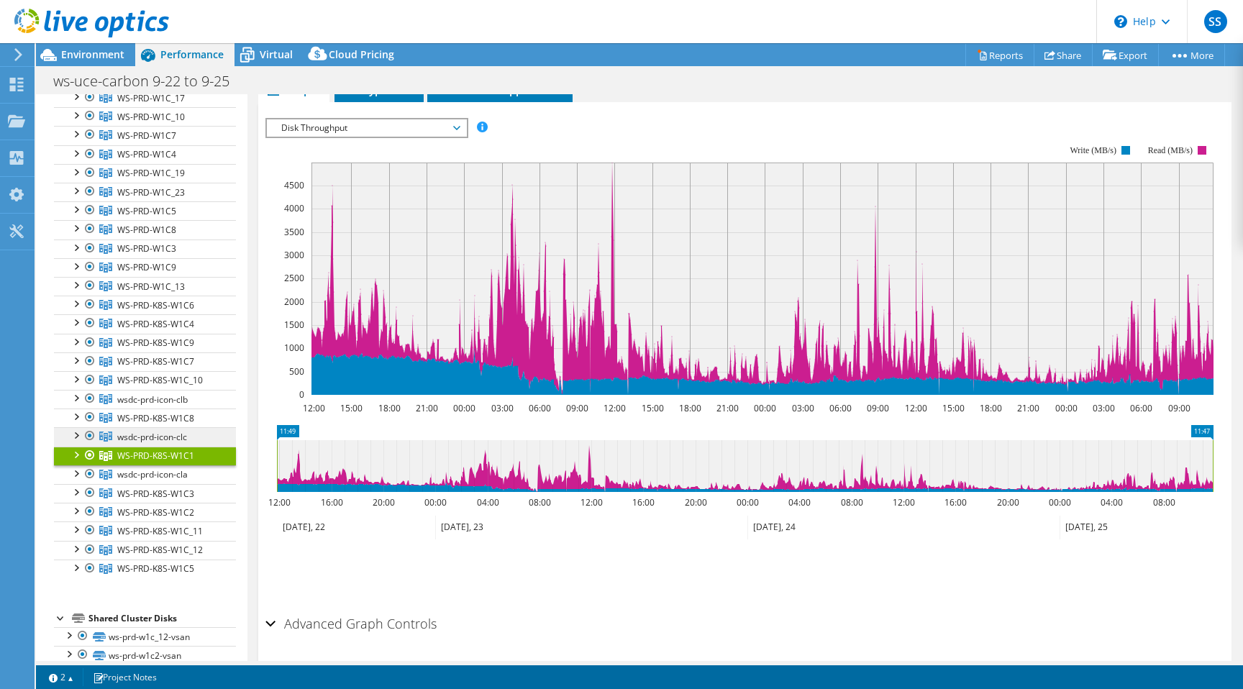
click at [132, 444] on link "wsdc-prd-icon-clc" at bounding box center [145, 436] width 182 height 19
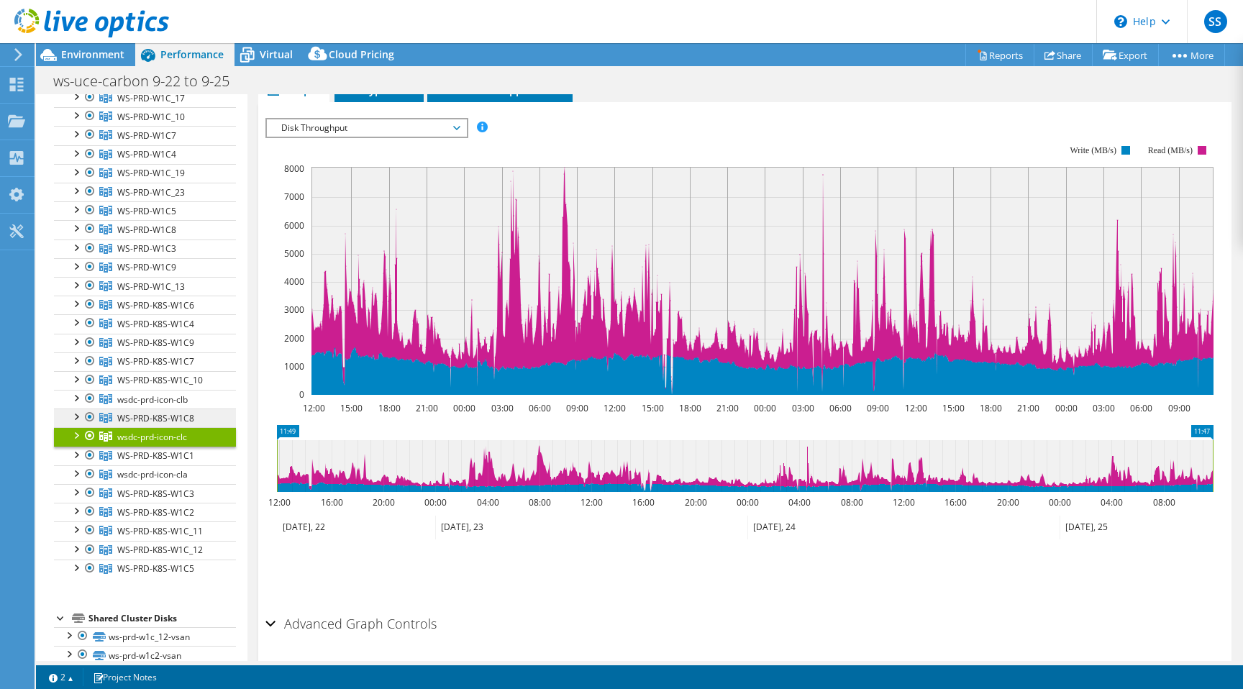
click at [150, 418] on span "WS-PRD-K8S-W1C8" at bounding box center [155, 418] width 77 height 12
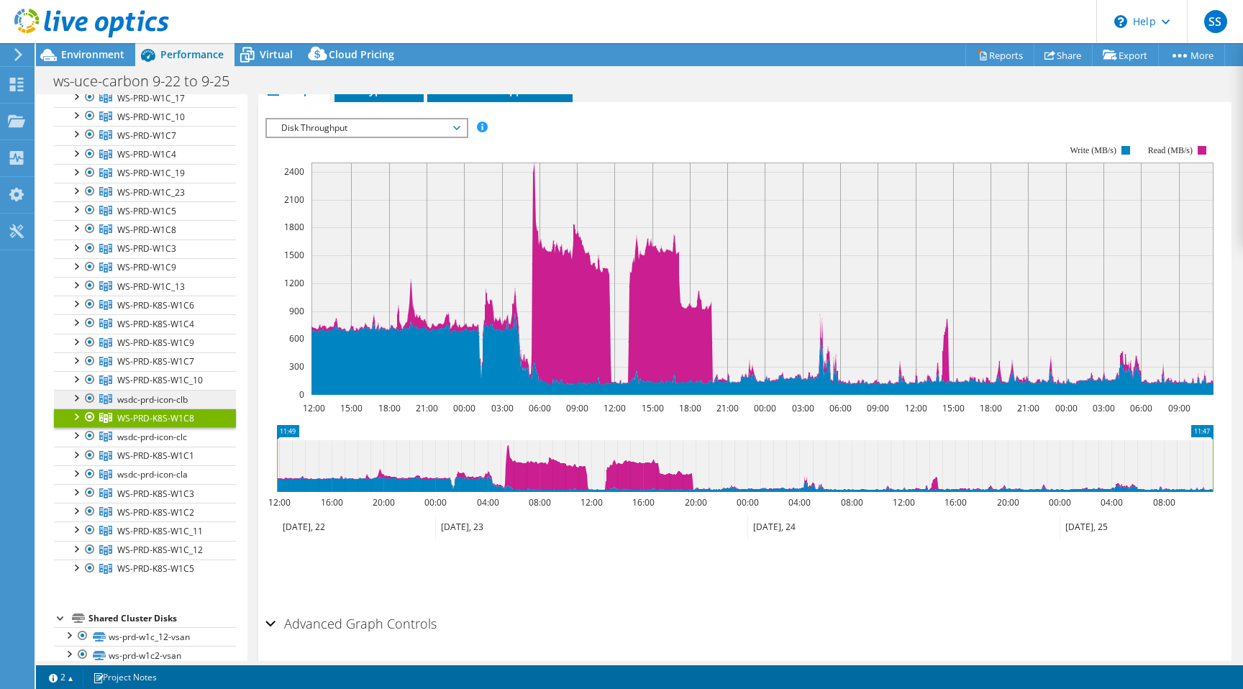
click at [165, 397] on span "wsdc-prd-icon-clb" at bounding box center [152, 399] width 70 height 12
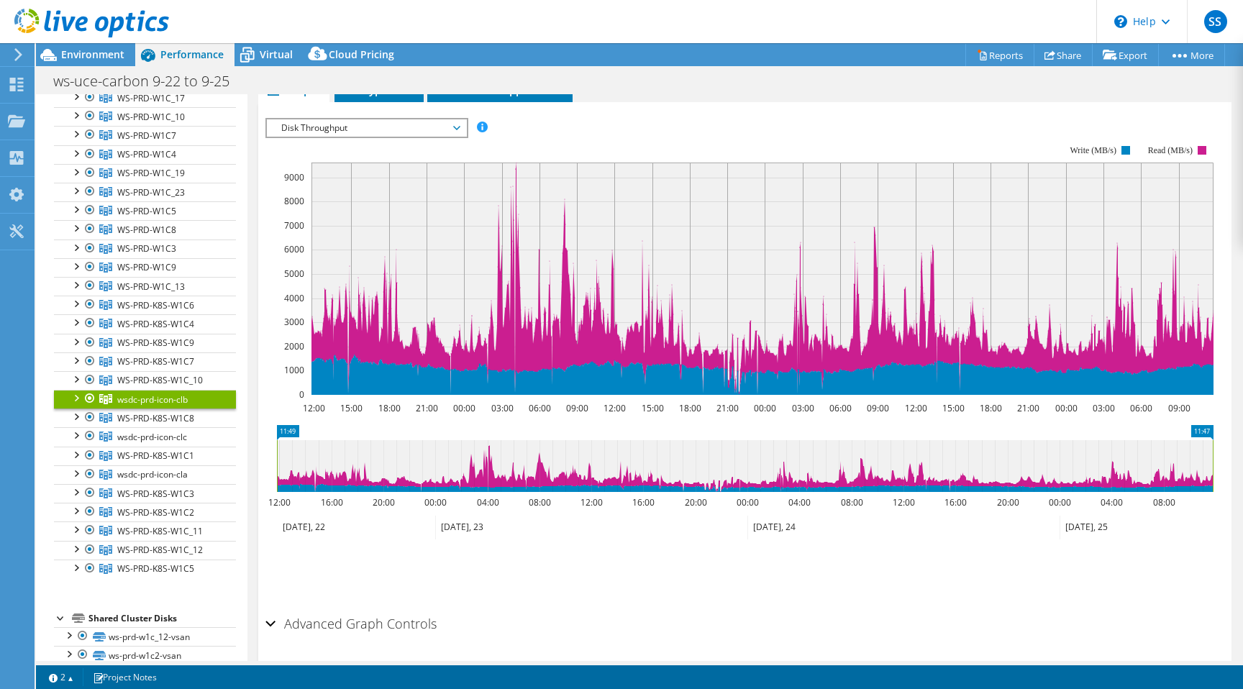
drag, startPoint x: 490, startPoint y: 408, endPoint x: 506, endPoint y: 408, distance: 15.8
click at [505, 408] on icon "12:00 15:00 18:00 21:00 00:00 03:00 06:00 09:00 12:00 15:00 18:00 21:00 00:00 0…" at bounding box center [744, 271] width 959 height 288
click at [178, 381] on span "WS-PRD-K8S-W1C_10" at bounding box center [160, 380] width 86 height 12
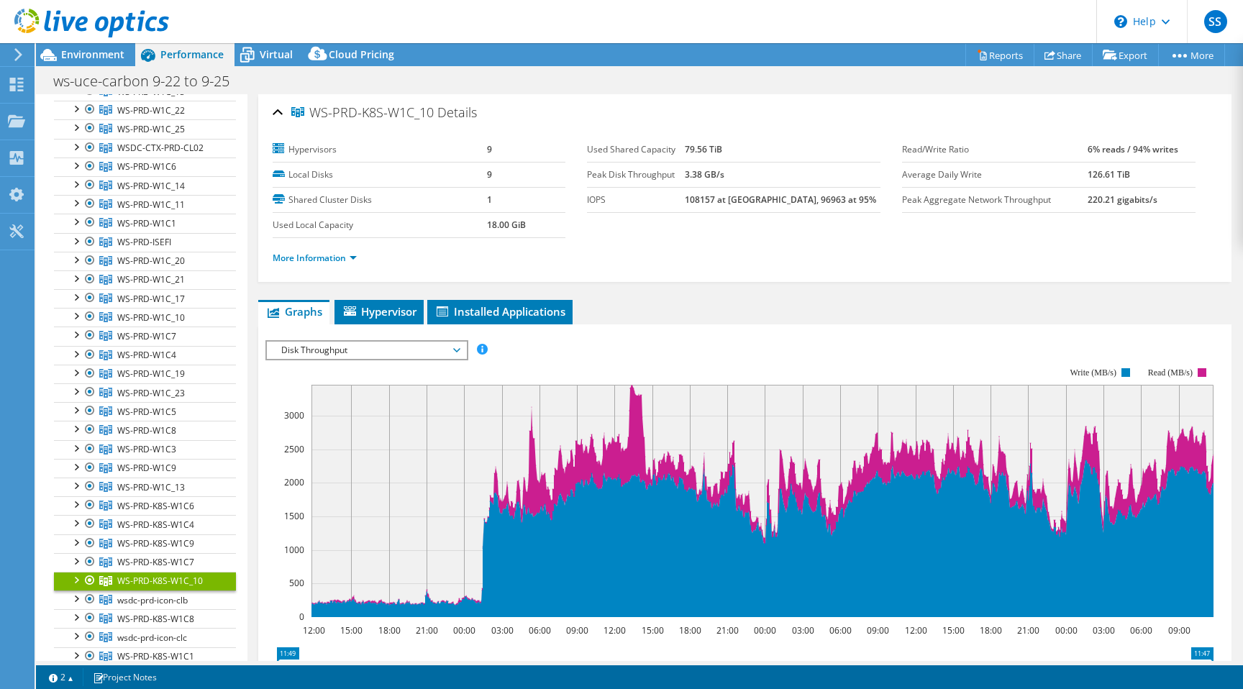
scroll to position [0, 0]
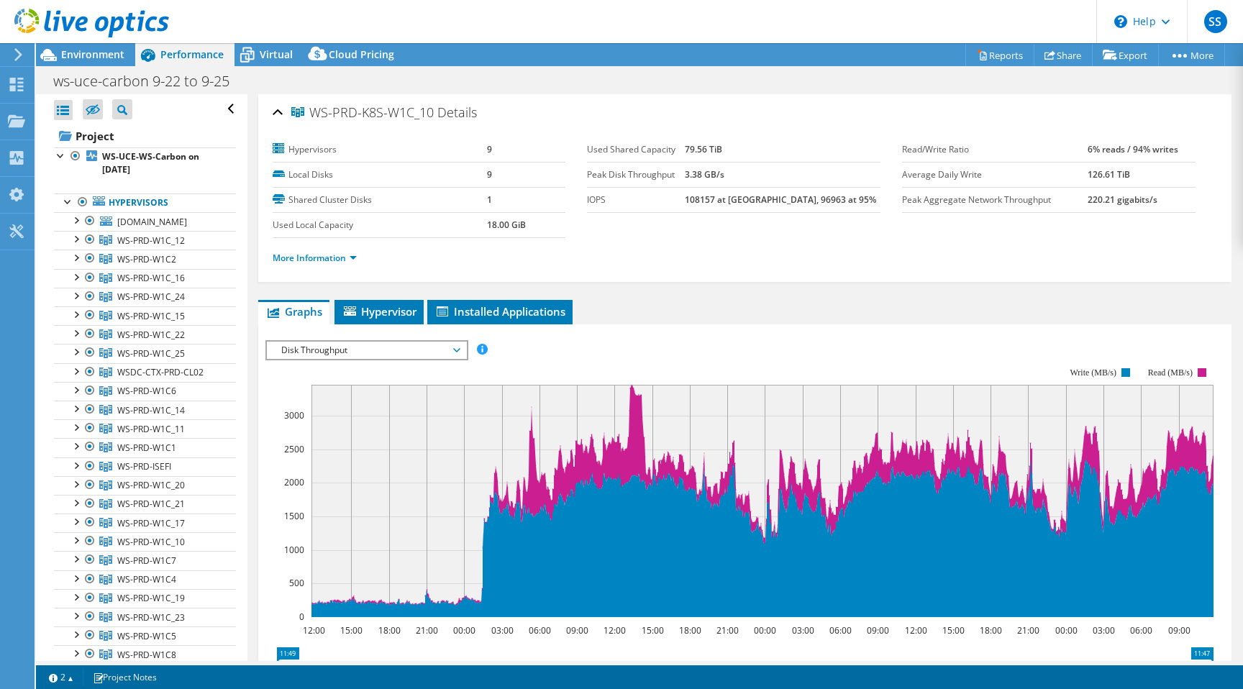
click at [711, 281] on div "WS-PRD-K8S-W1C_10 Details Hypervisors 9 Local Disks 9 Shared Cluster Disks 1 Us…" at bounding box center [744, 512] width 995 height 836
click at [707, 294] on div "WS-PRD-K8S-W1C_10 Details Hypervisors 9 Local Disks 9 Shared Cluster Disks 1 Us…" at bounding box center [744, 512] width 995 height 836
click at [776, 297] on div "WS-PRD-K8S-W1C_10 Details Hypervisors 9 Local Disks 9 Shared Cluster Disks 1 Us…" at bounding box center [744, 512] width 995 height 836
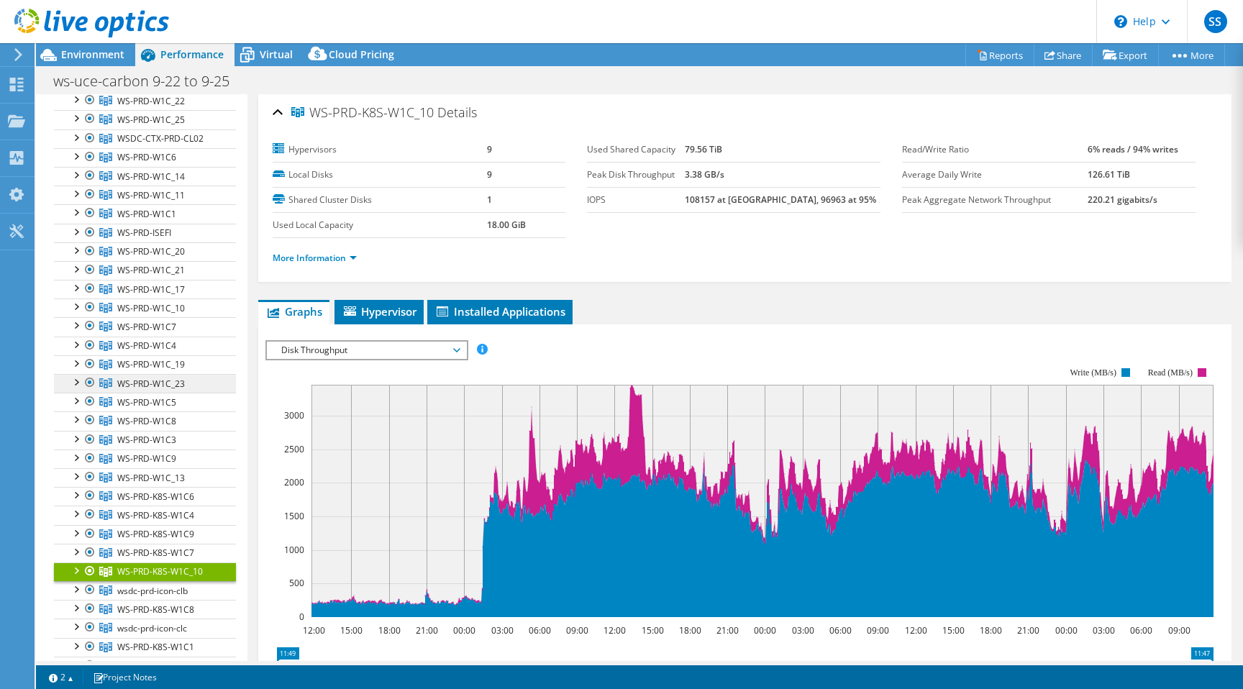
scroll to position [268, 0]
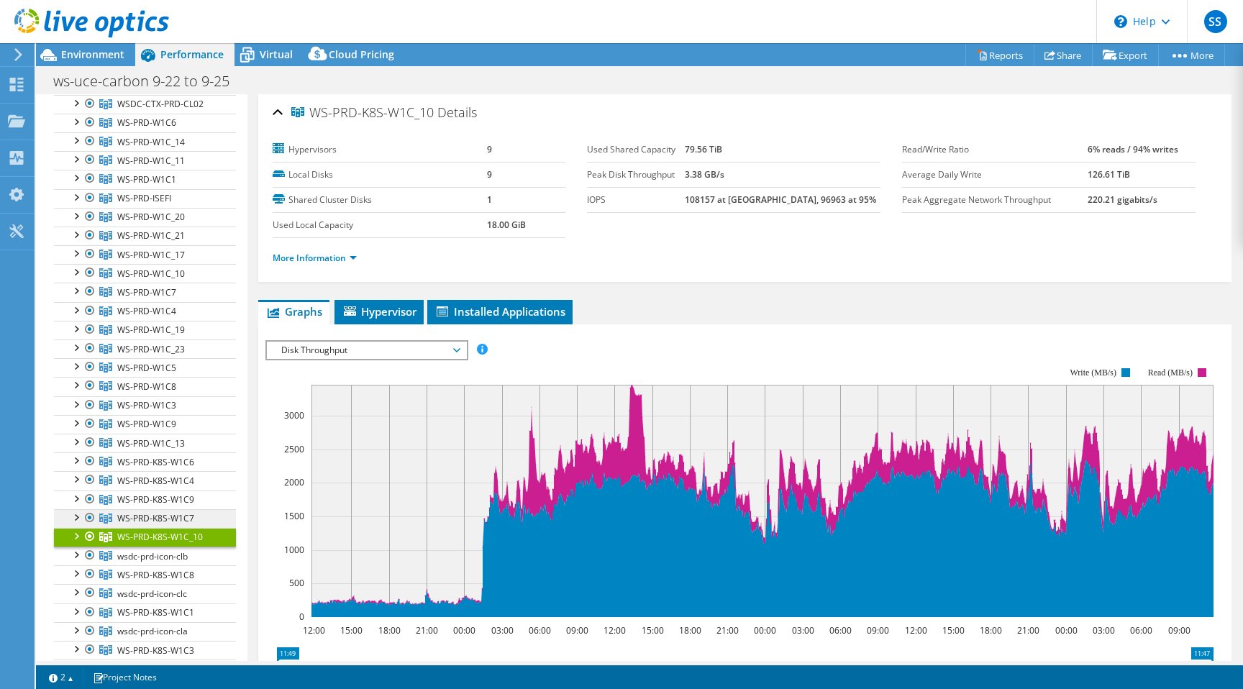
click at [180, 514] on span "WS-PRD-K8S-W1C7" at bounding box center [155, 518] width 77 height 12
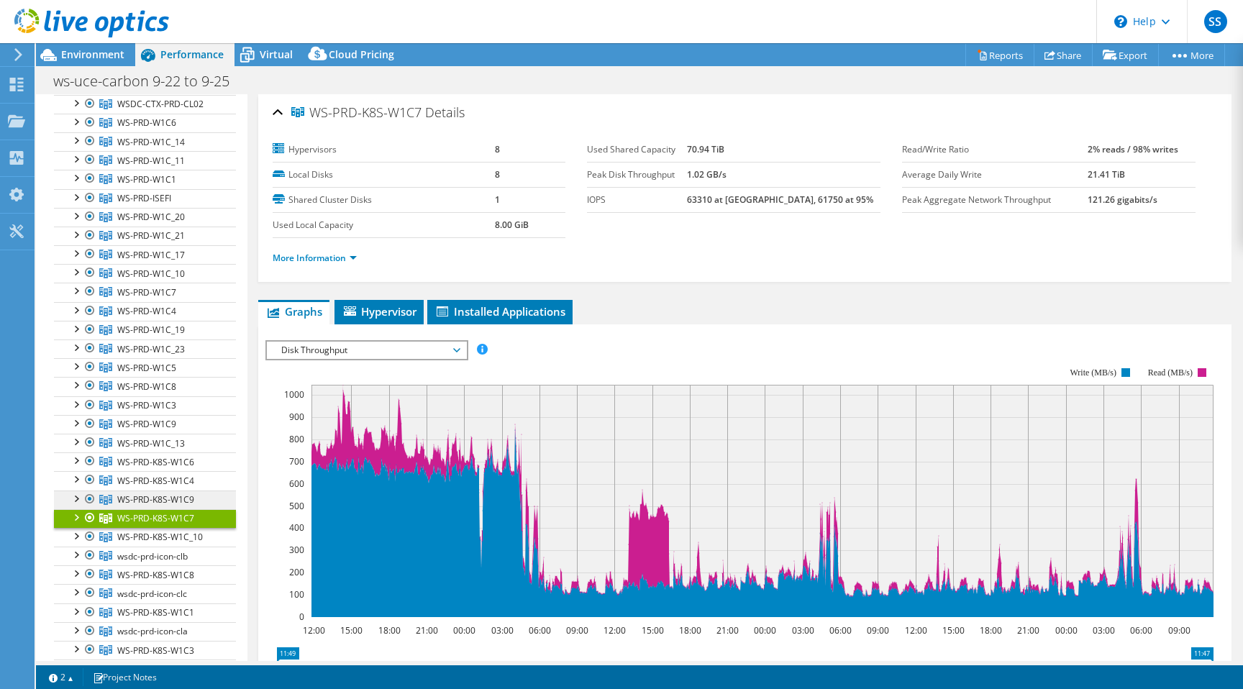
click at [191, 496] on span "WS-PRD-K8S-W1C9" at bounding box center [155, 499] width 77 height 12
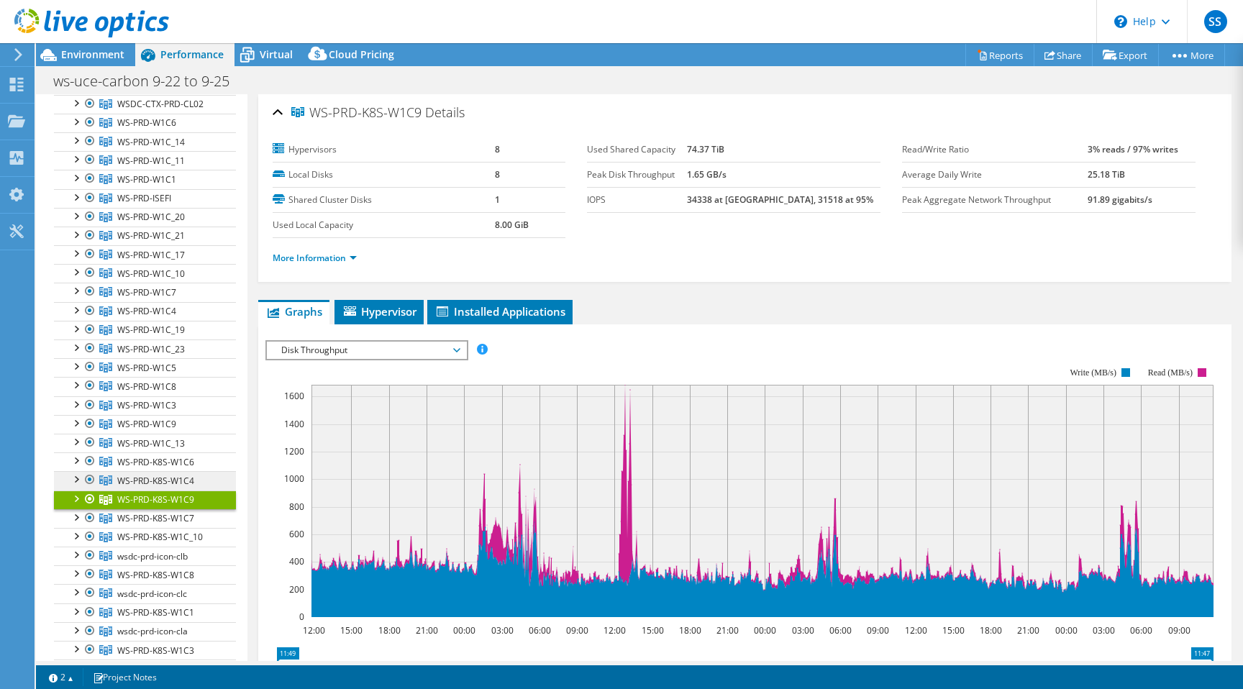
click at [194, 480] on link "WS-PRD-K8S-W1C4" at bounding box center [145, 480] width 182 height 19
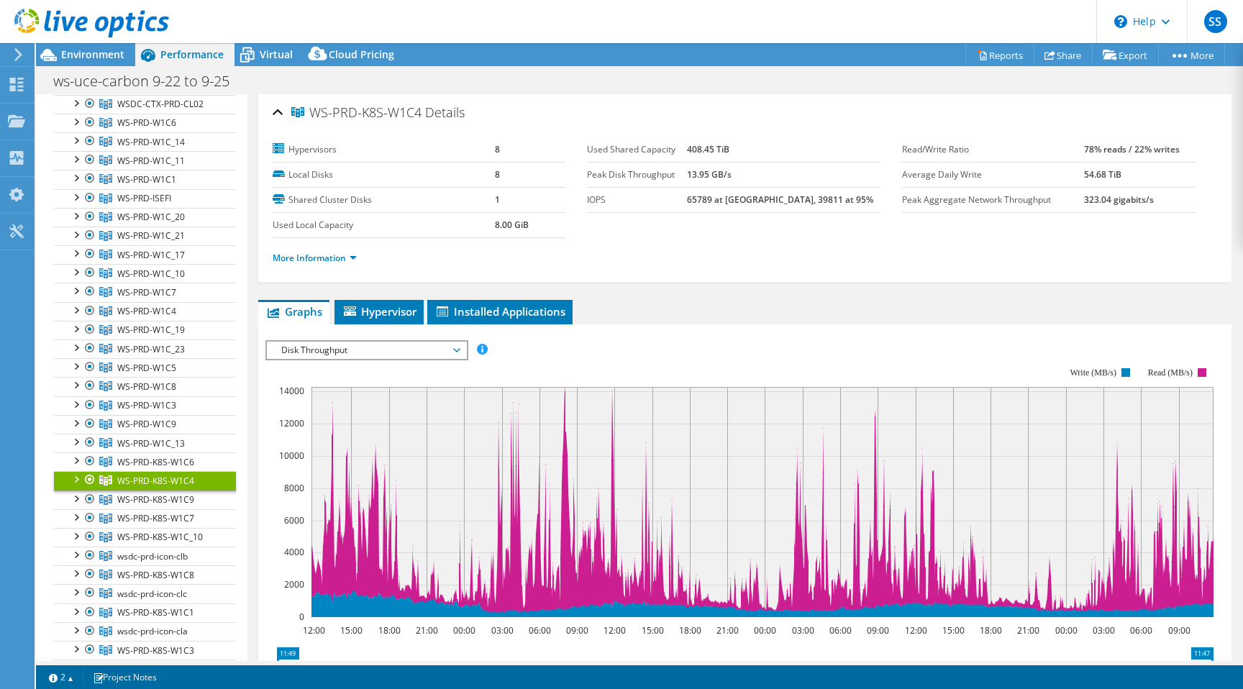
click at [663, 349] on rect at bounding box center [739, 493] width 948 height 288
click at [732, 185] on td "13.95 GB/s" at bounding box center [783, 174] width 193 height 25
click at [731, 173] on b "13.95 GB/s" at bounding box center [709, 174] width 45 height 12
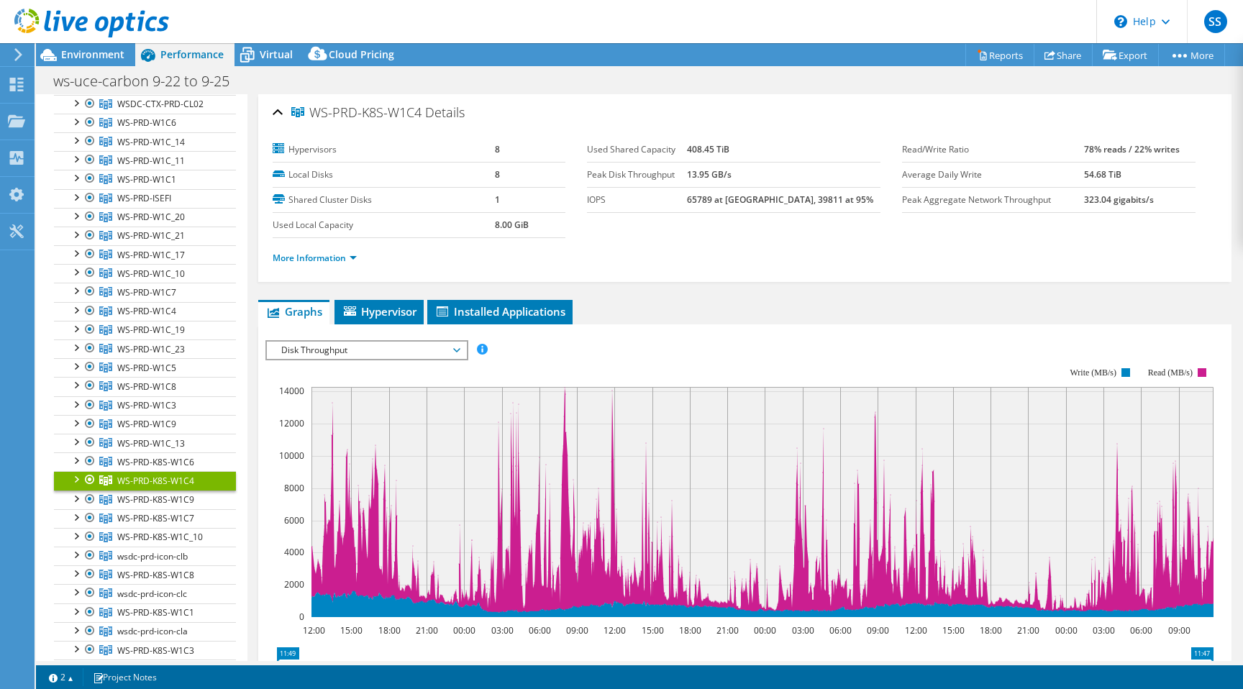
click at [1092, 174] on b "54.68 TiB" at bounding box center [1102, 174] width 37 height 12
click at [1093, 204] on b "323.04 gigabits/s" at bounding box center [1119, 199] width 70 height 12
click at [1095, 198] on b "323.04 gigabits/s" at bounding box center [1119, 199] width 70 height 12
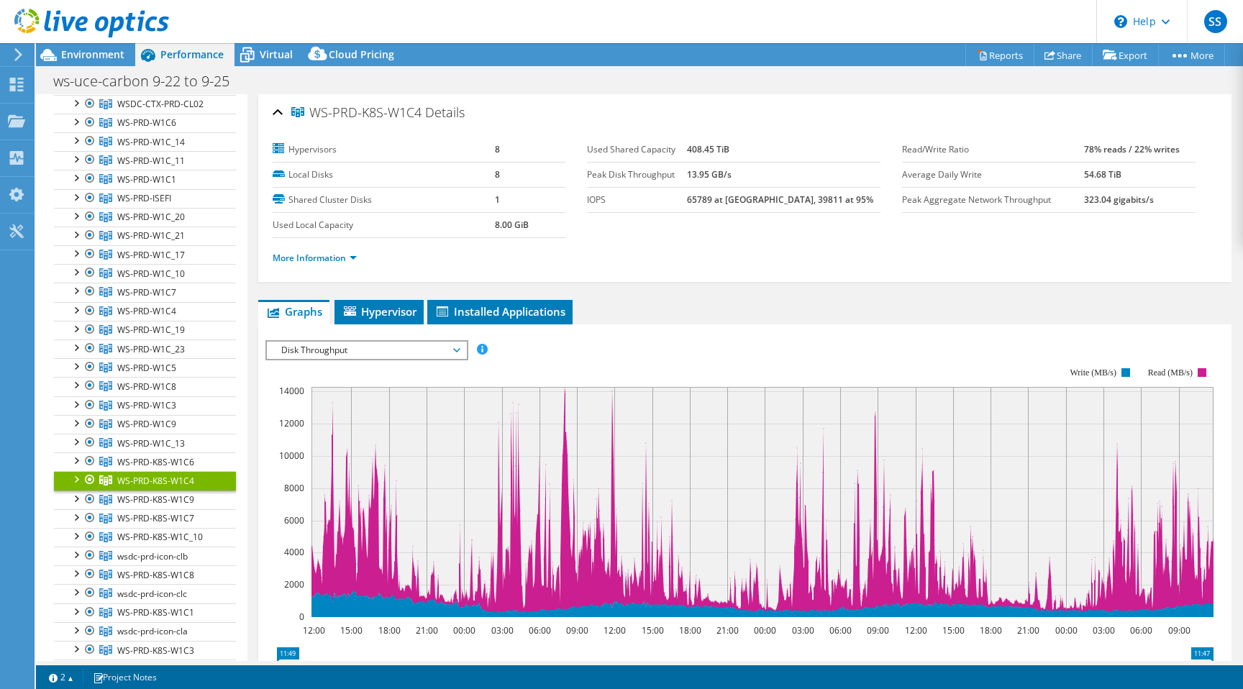
click at [918, 301] on ul "Graphs Servers Inventory Hypervisor Disks Cluster Disks Installed Applications" at bounding box center [744, 312] width 973 height 24
click at [158, 497] on span "WS-PRD-K8S-W1C9" at bounding box center [155, 499] width 77 height 12
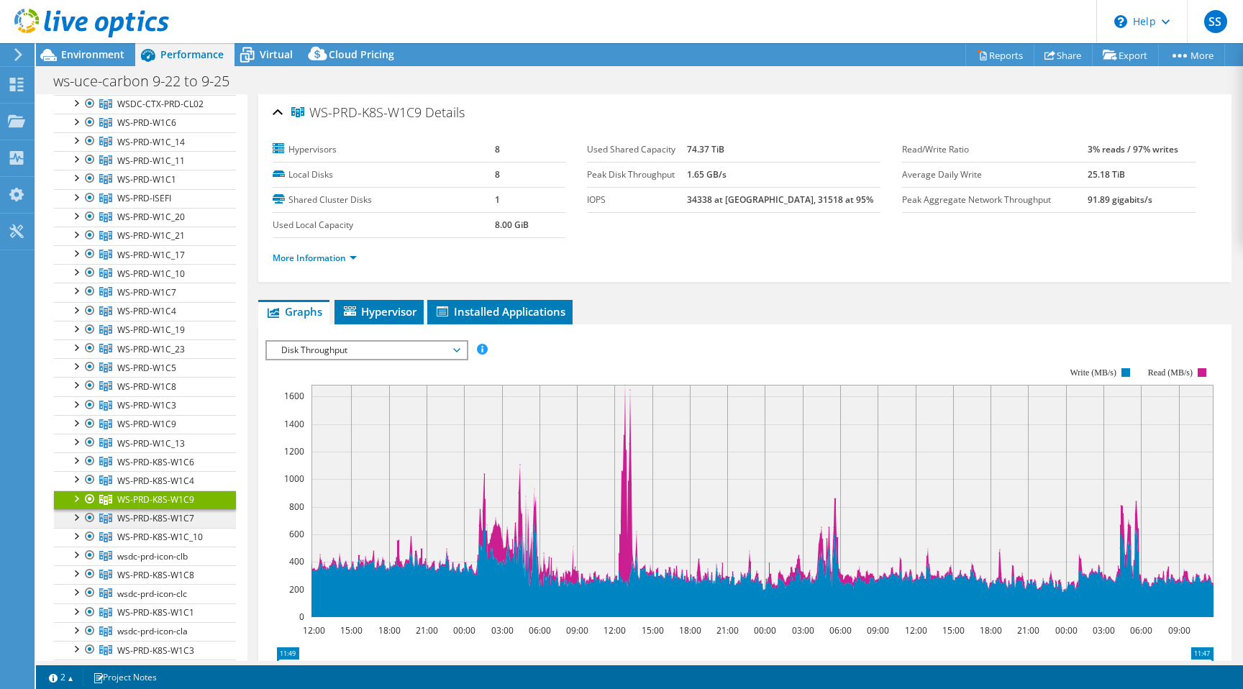
click at [157, 513] on span "WS-PRD-K8S-W1C7" at bounding box center [155, 518] width 77 height 12
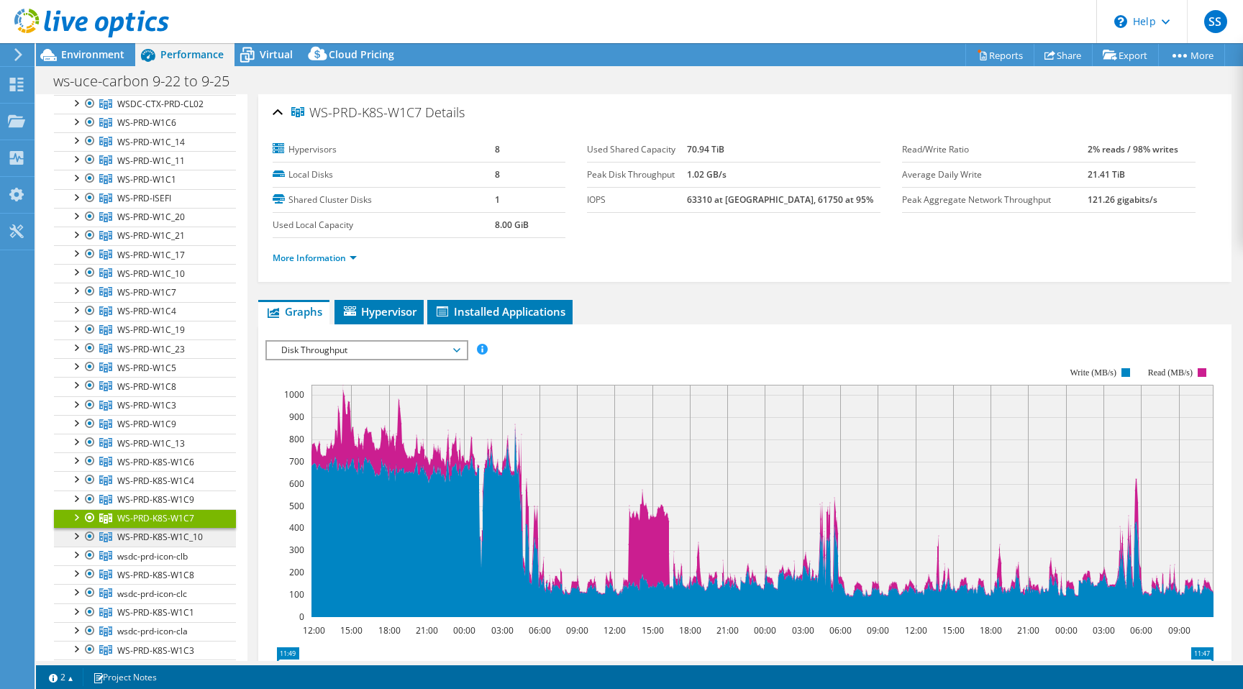
click at [157, 536] on span "WS-PRD-K8S-W1C_10" at bounding box center [160, 537] width 86 height 12
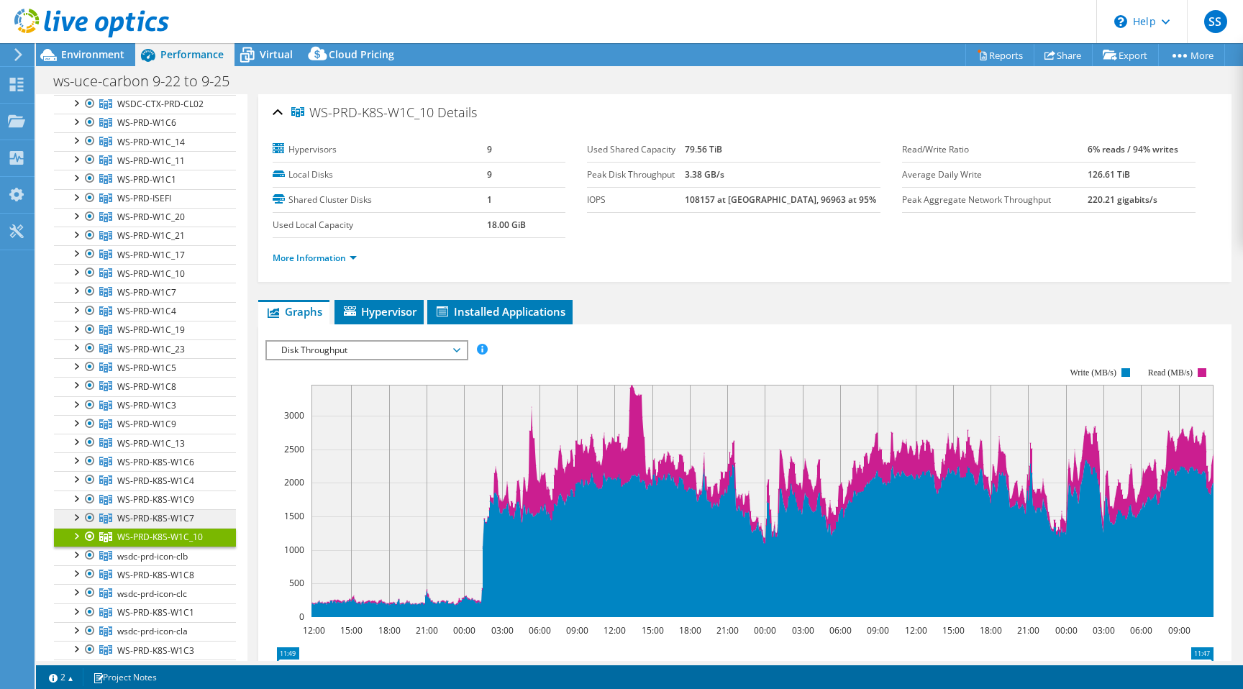
click at [172, 511] on link "WS-PRD-K8S-W1C7" at bounding box center [145, 518] width 182 height 19
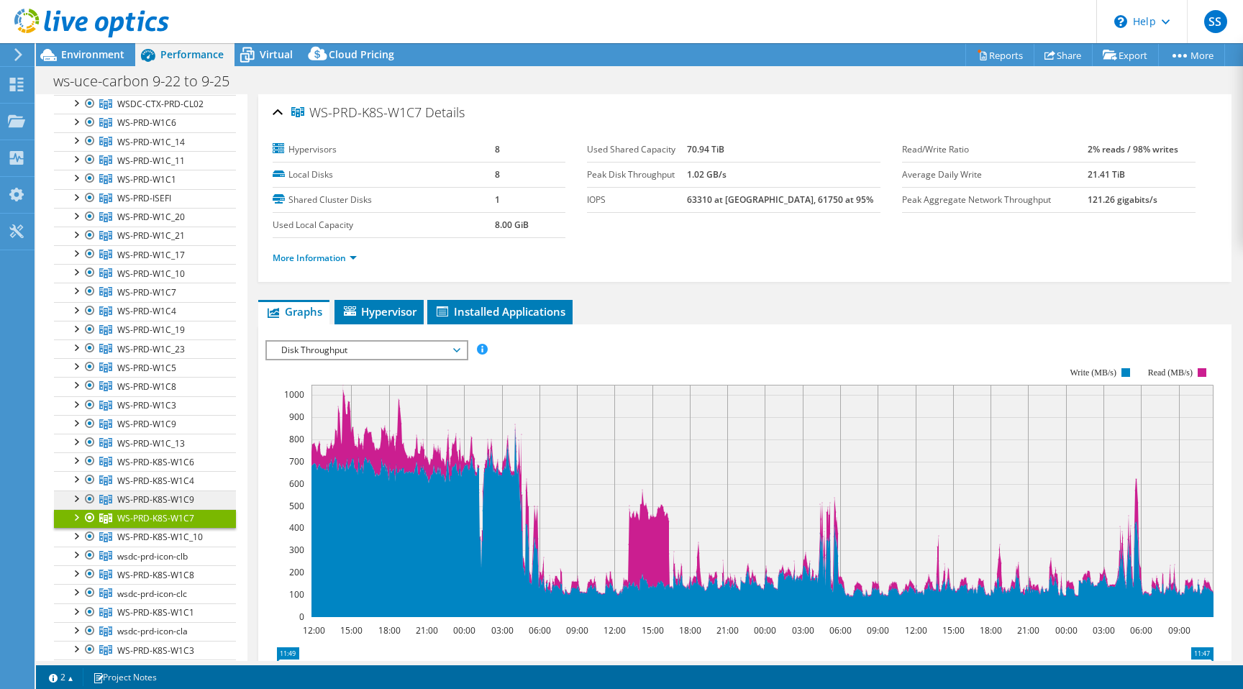
click at [179, 503] on span "WS-PRD-K8S-W1C9" at bounding box center [155, 499] width 77 height 12
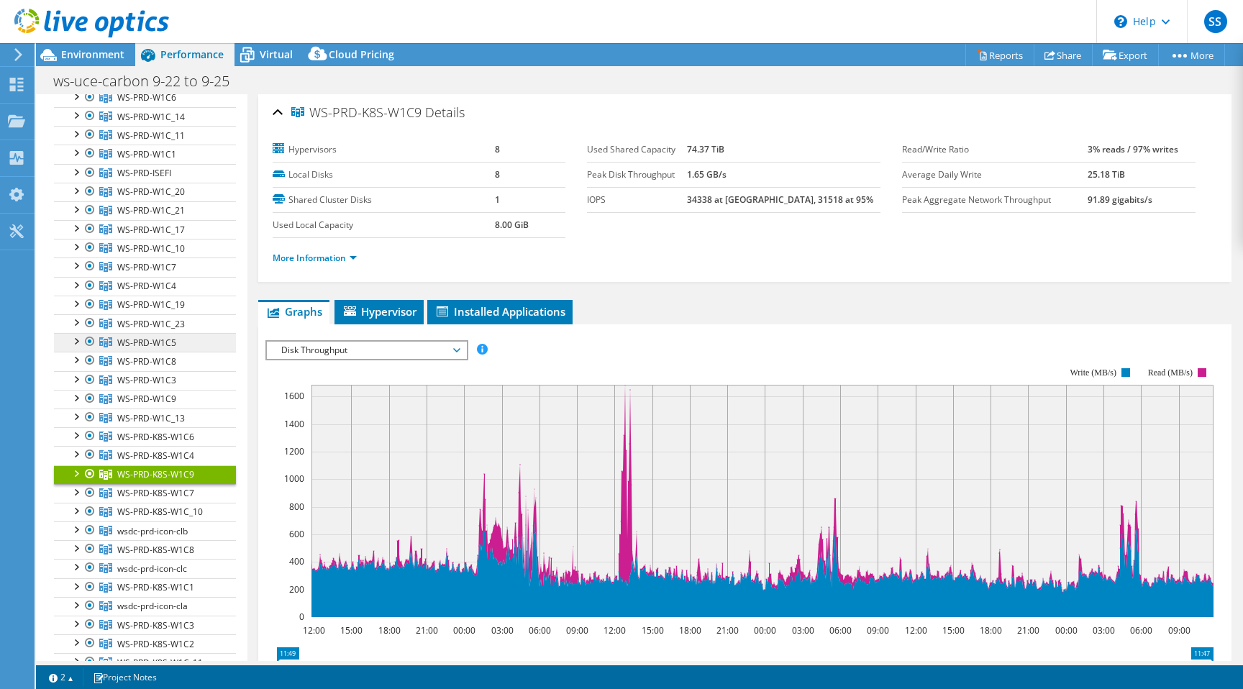
scroll to position [291, 0]
click at [133, 456] on span "WS-PRD-K8S-W1C4" at bounding box center [155, 458] width 77 height 12
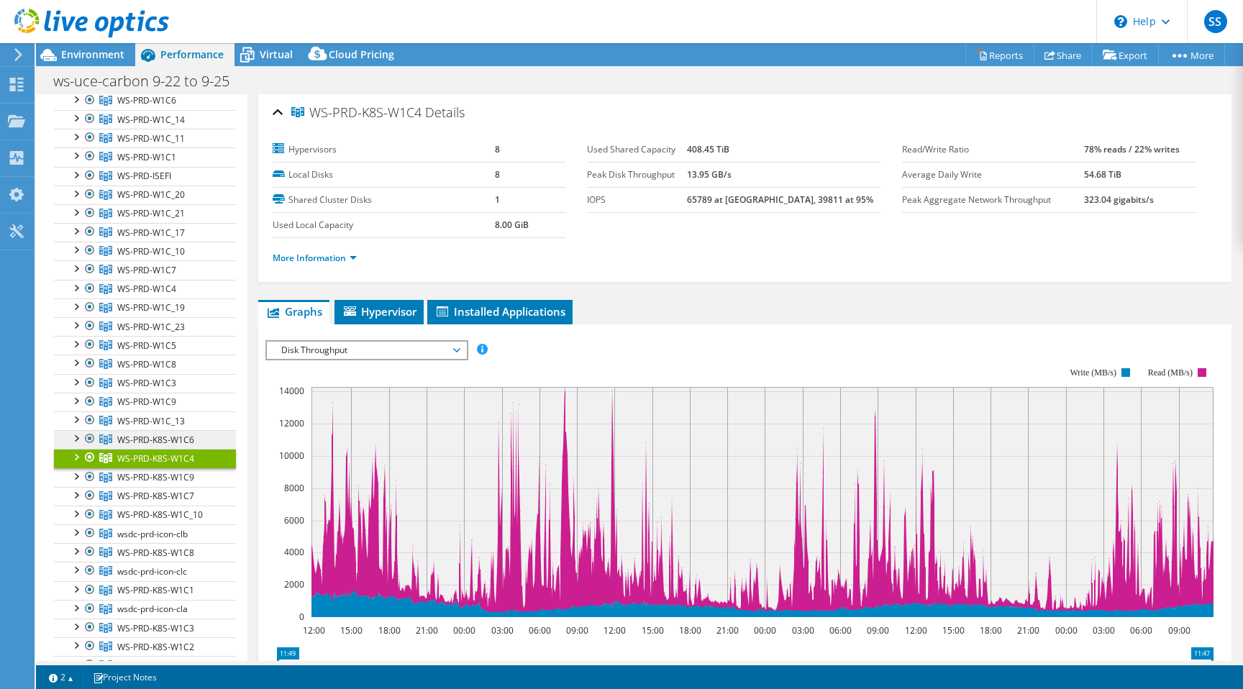
click at [140, 433] on link "WS-PRD-K8S-W1C6" at bounding box center [145, 439] width 182 height 19
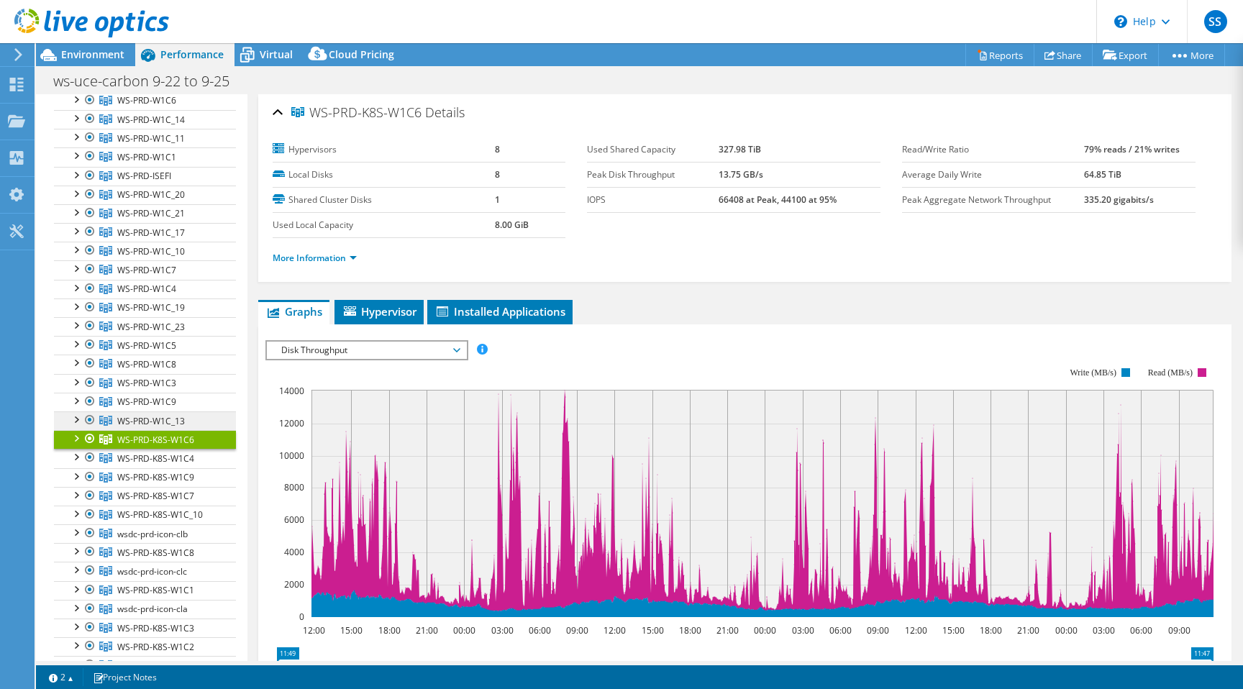
click at [150, 416] on span "WS-PRD-W1C_13" at bounding box center [151, 421] width 68 height 12
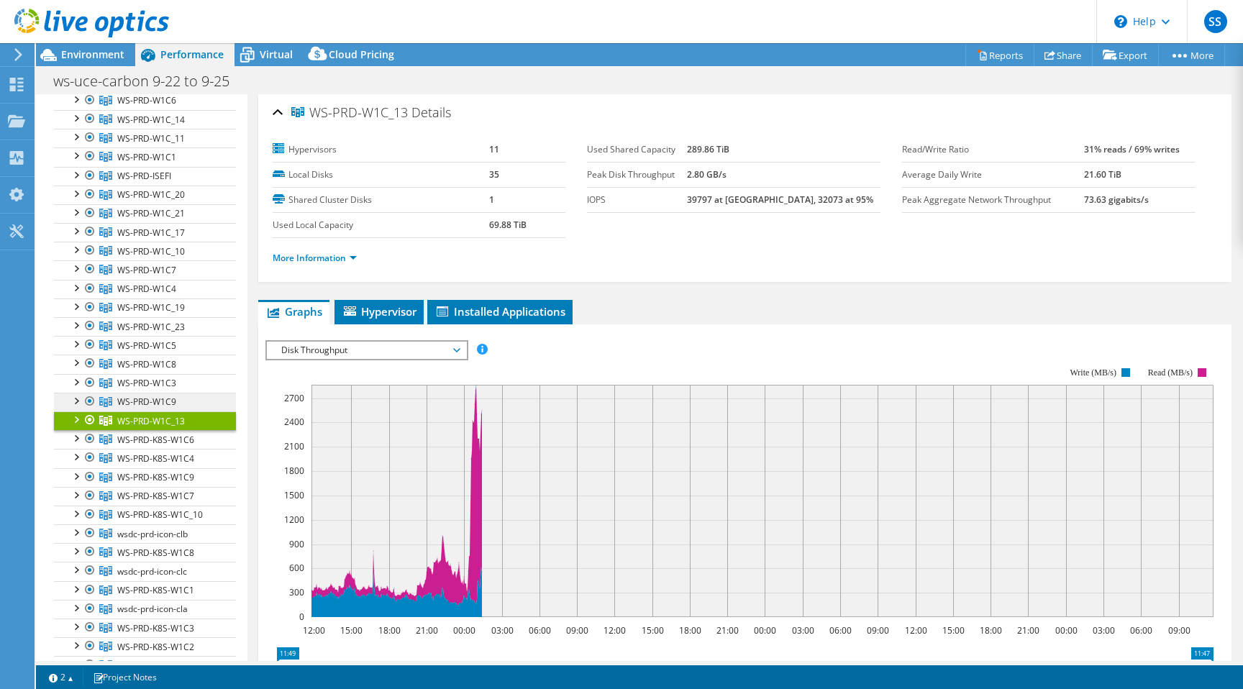
click at [152, 400] on span "WS-PRD-W1C9" at bounding box center [146, 402] width 59 height 12
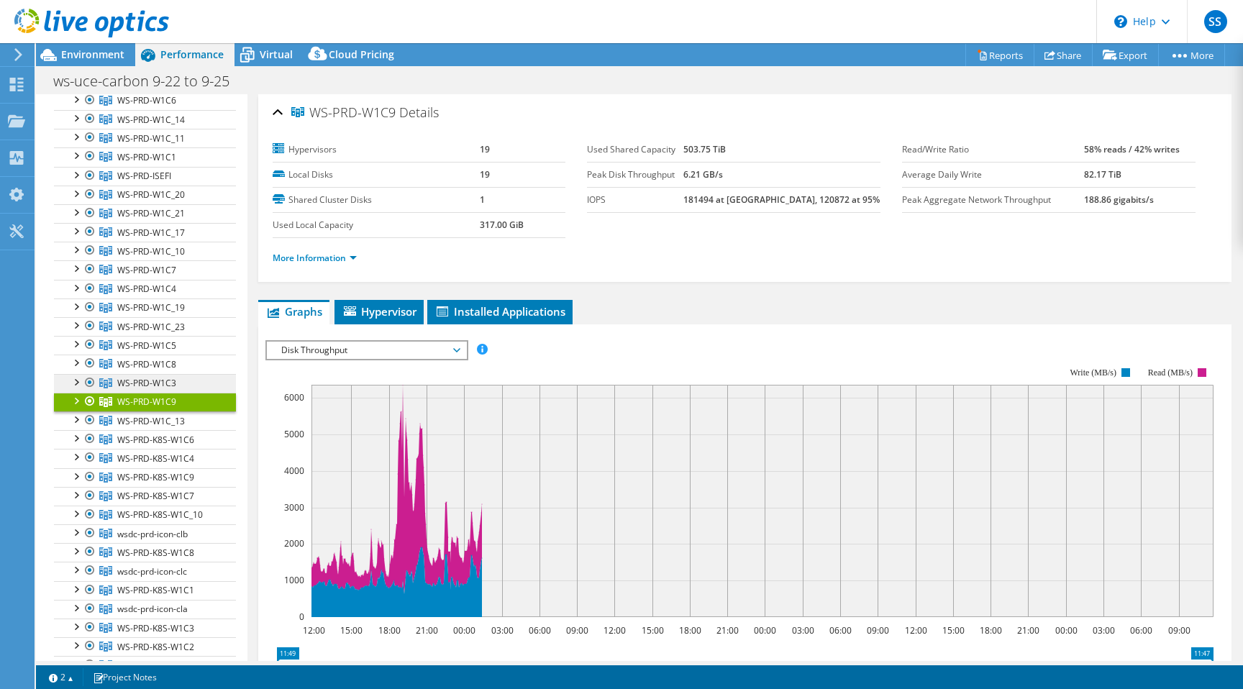
click at [155, 380] on span "WS-PRD-W1C3" at bounding box center [146, 383] width 59 height 12
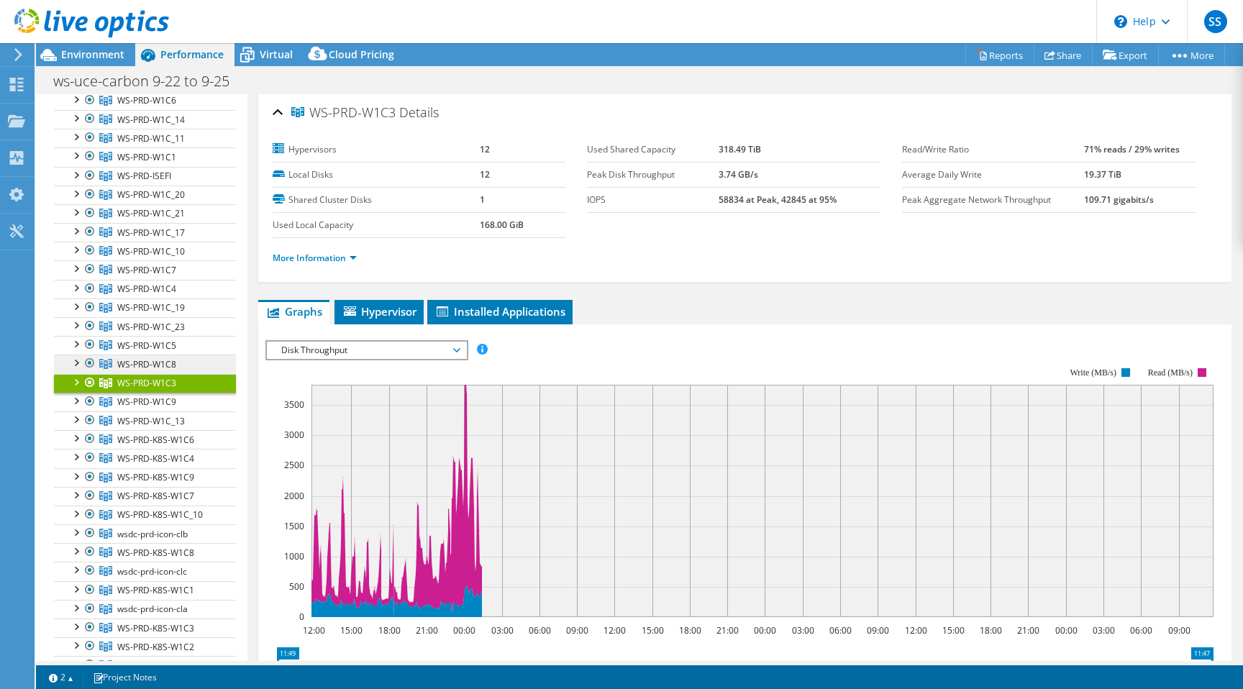
click at [158, 364] on span "WS-PRD-W1C8" at bounding box center [146, 364] width 59 height 12
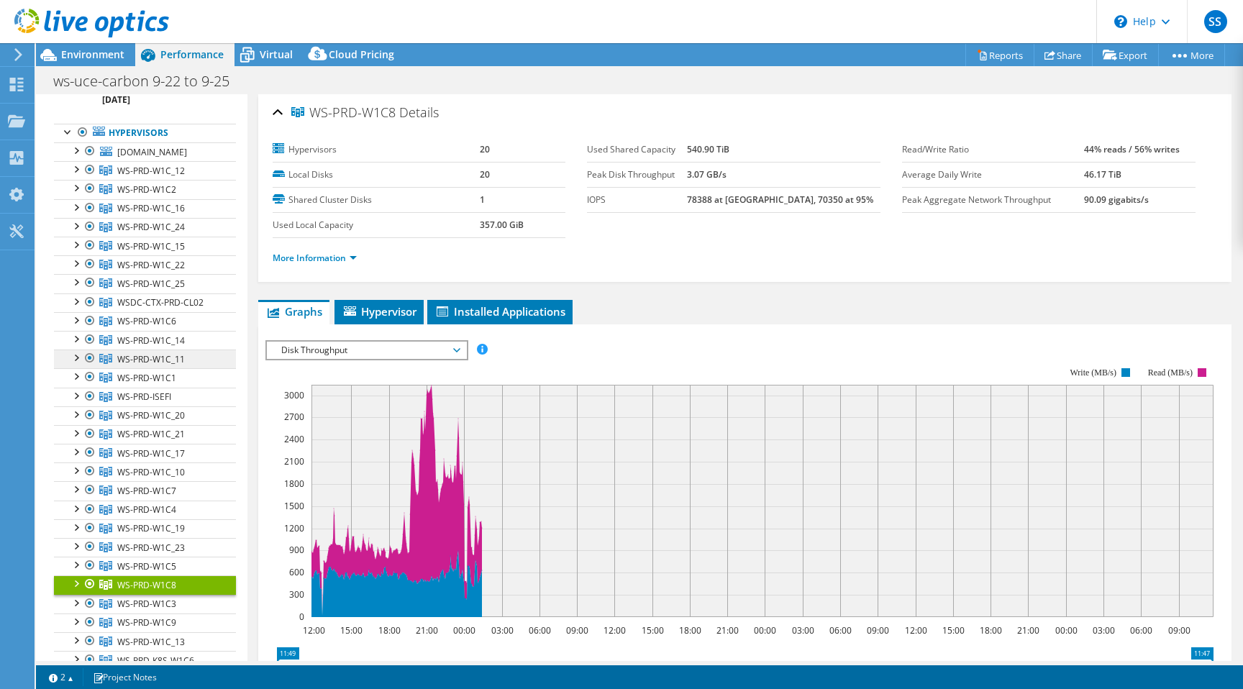
scroll to position [0, 0]
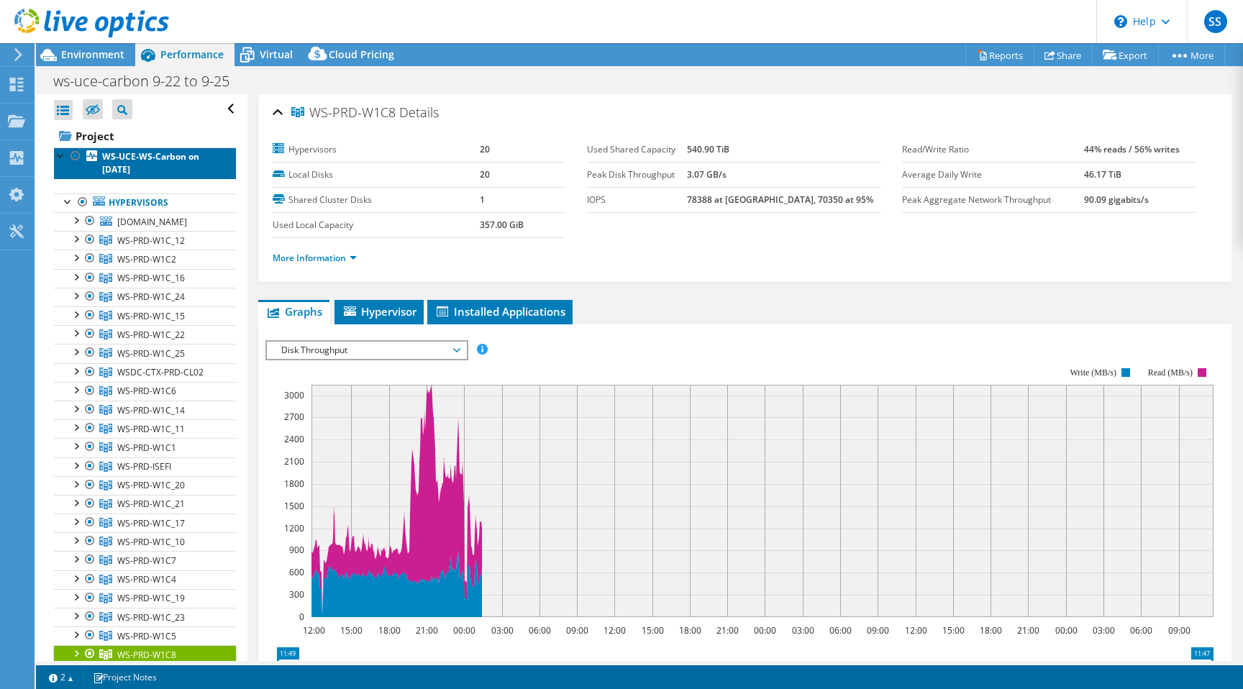
click at [132, 155] on b "WS-UCE-WS-Carbon on [DATE]" at bounding box center [150, 162] width 97 height 25
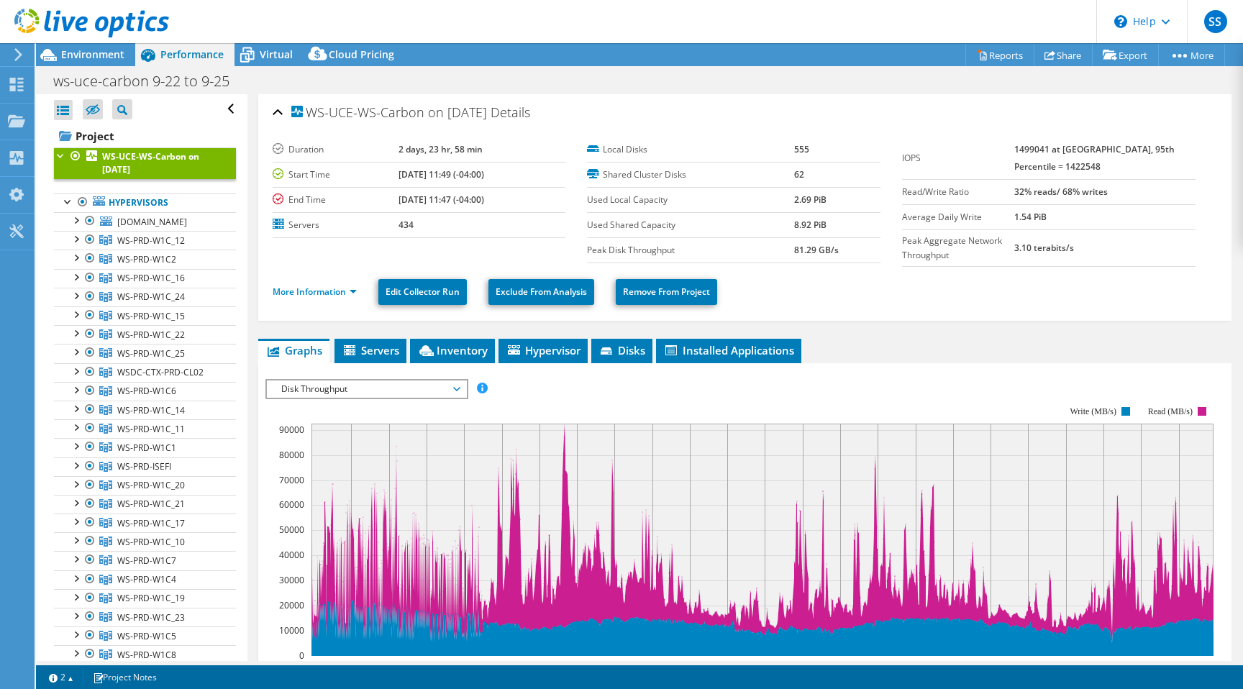
click at [60, 155] on div at bounding box center [61, 154] width 14 height 14
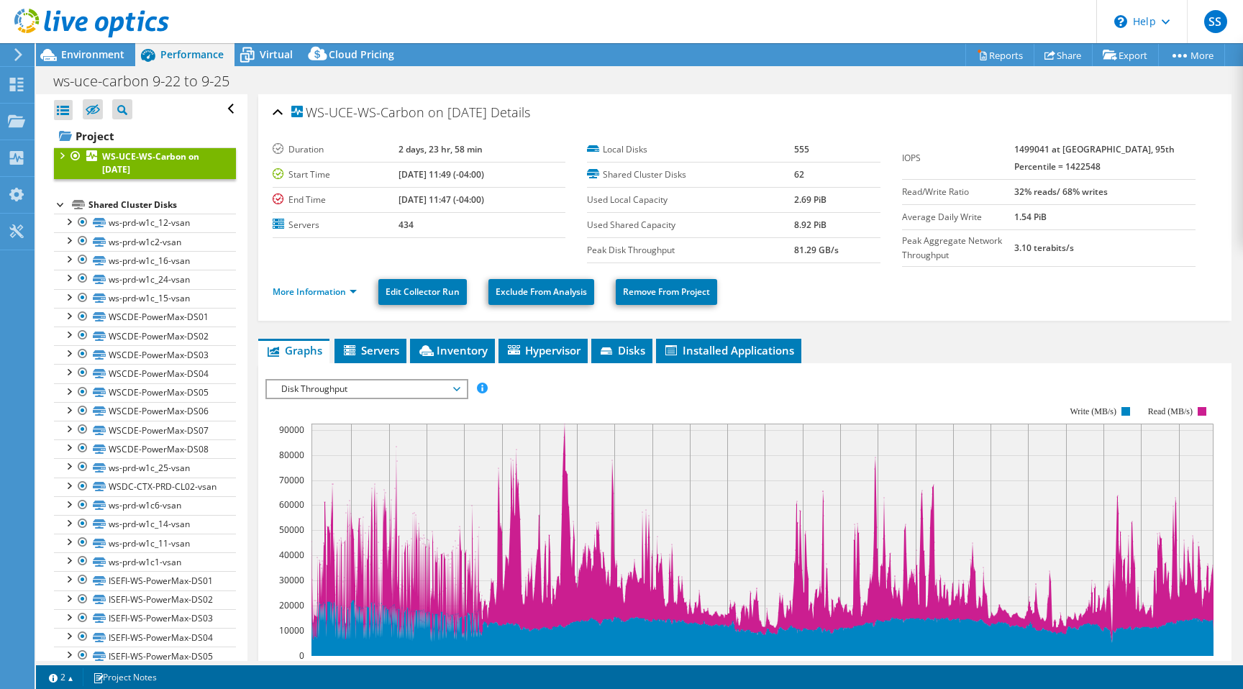
click at [63, 153] on div at bounding box center [61, 154] width 14 height 14
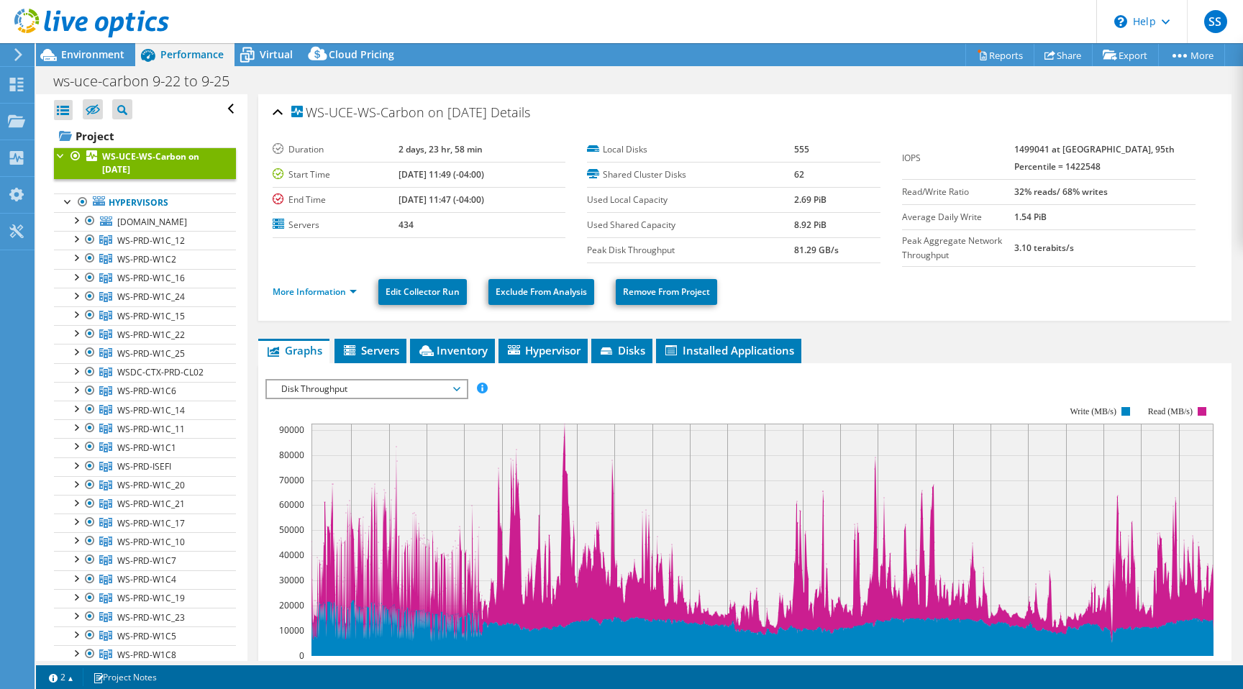
click at [63, 153] on div at bounding box center [61, 154] width 14 height 14
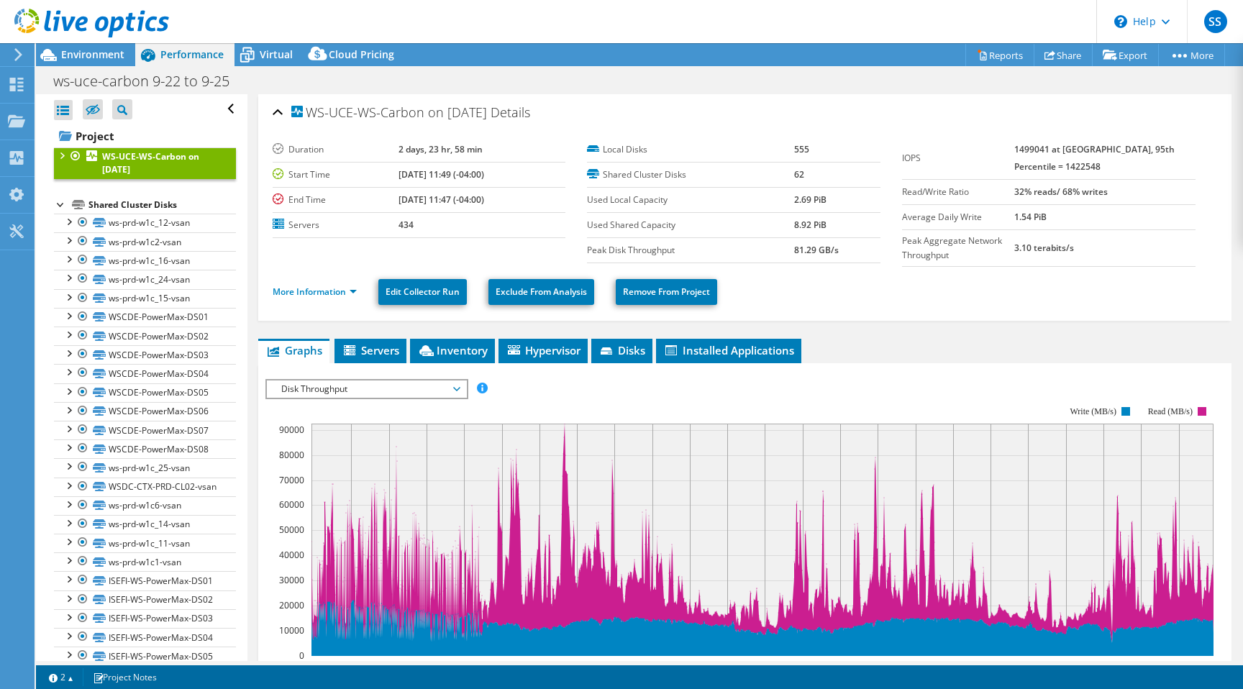
drag, startPoint x: 1082, startPoint y: 171, endPoint x: 1033, endPoint y: 152, distance: 53.3
click at [1033, 152] on tr "IOPS 1499041 at [GEOGRAPHIC_DATA], 95th Percentile = 1422548" at bounding box center [1048, 158] width 293 height 42
click at [1127, 166] on td "1499041 at [GEOGRAPHIC_DATA], 95th Percentile = 1422548" at bounding box center [1104, 158] width 181 height 42
drag, startPoint x: 1083, startPoint y: 169, endPoint x: 1041, endPoint y: 147, distance: 47.0
click at [1041, 147] on td "1499041 at [GEOGRAPHIC_DATA], 95th Percentile = 1422548" at bounding box center [1104, 158] width 181 height 42
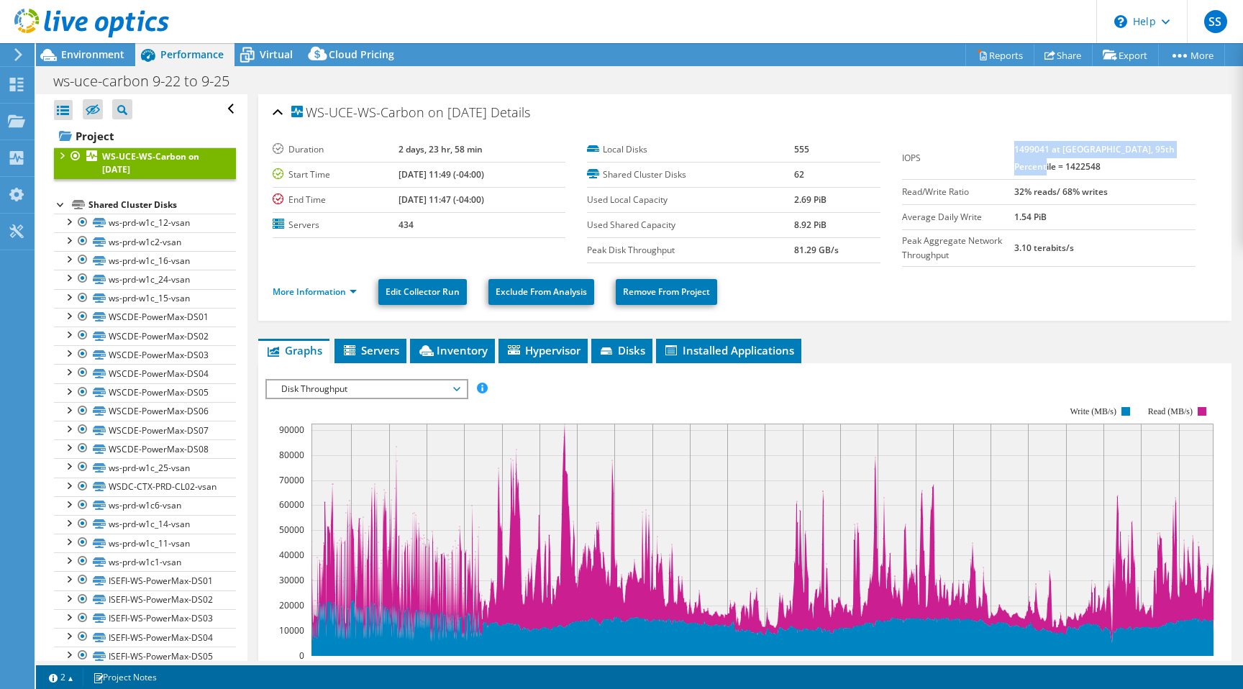
click at [1110, 163] on td "1499041 at [GEOGRAPHIC_DATA], 95th Percentile = 1422548" at bounding box center [1104, 158] width 181 height 42
drag, startPoint x: 378, startPoint y: 146, endPoint x: 493, endPoint y: 145, distance: 114.3
click at [493, 145] on tr "Duration 2 days, 23 hr, 58 min" at bounding box center [419, 149] width 293 height 25
click at [710, 111] on div "WS-UCE-WS-Carbon on [DATE] Details" at bounding box center [745, 113] width 944 height 31
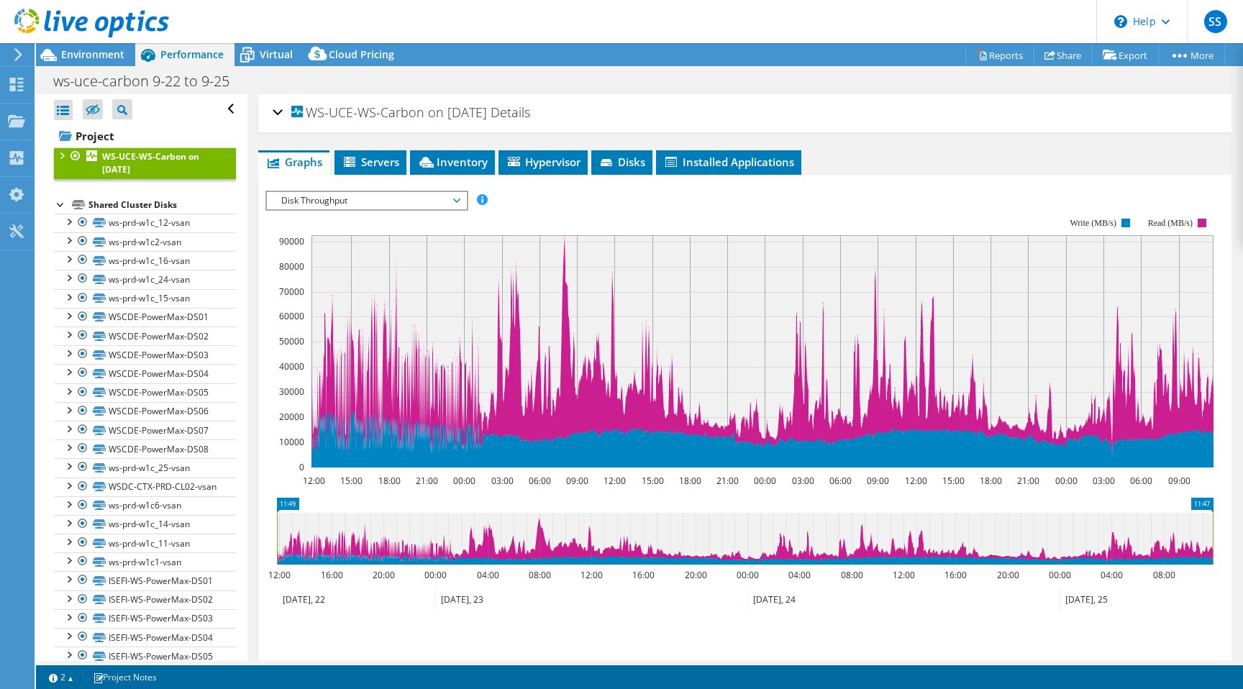
click at [590, 113] on div "WS-UCE-WS-Carbon on [DATE] Details" at bounding box center [745, 113] width 944 height 31
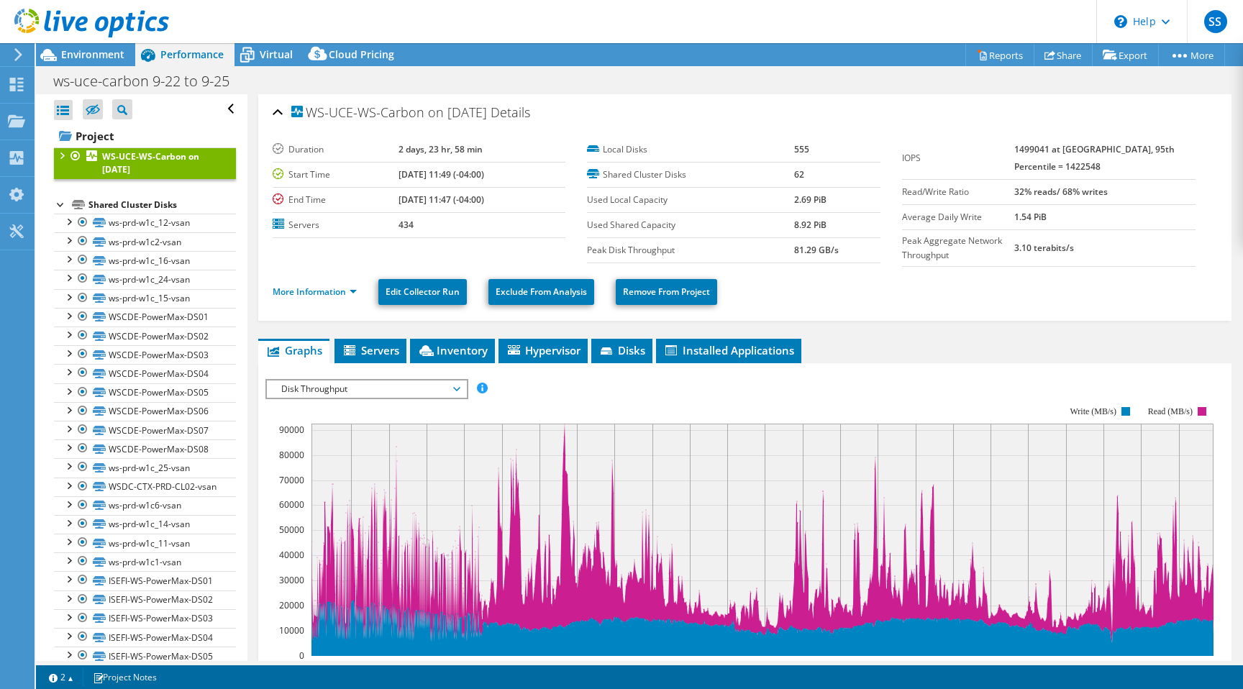
click at [349, 380] on span "Disk Throughput" at bounding box center [366, 388] width 185 height 17
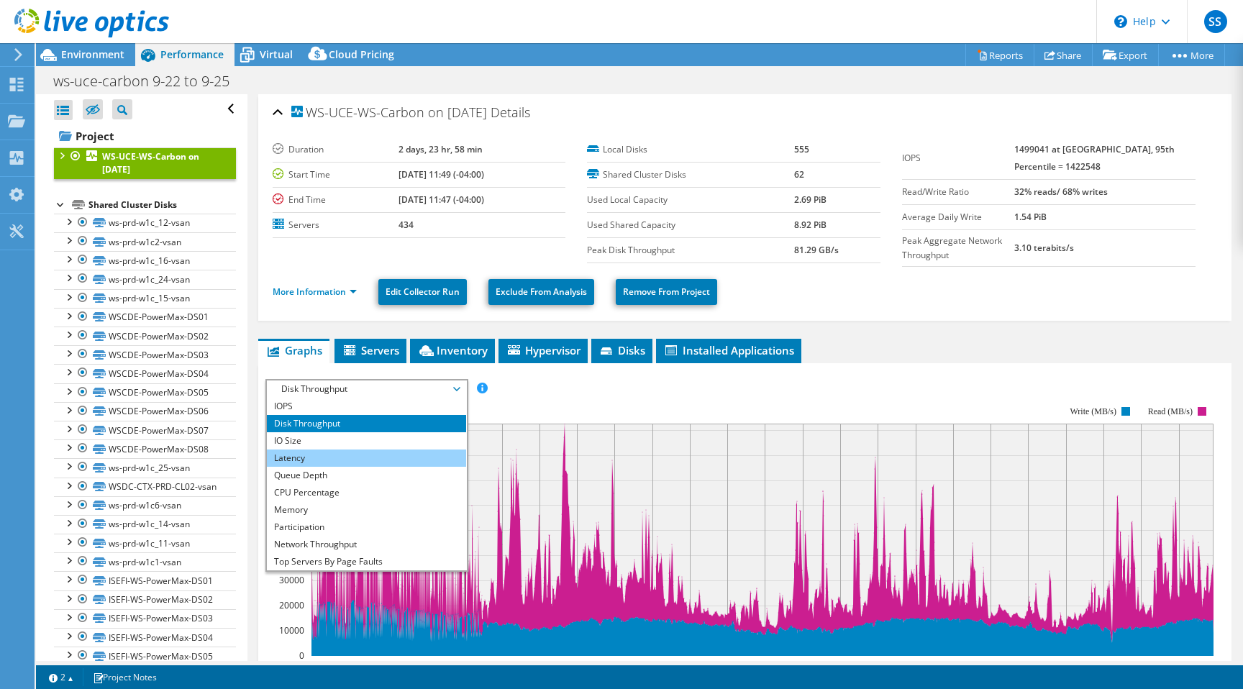
click at [327, 450] on li "Latency" at bounding box center [366, 457] width 199 height 17
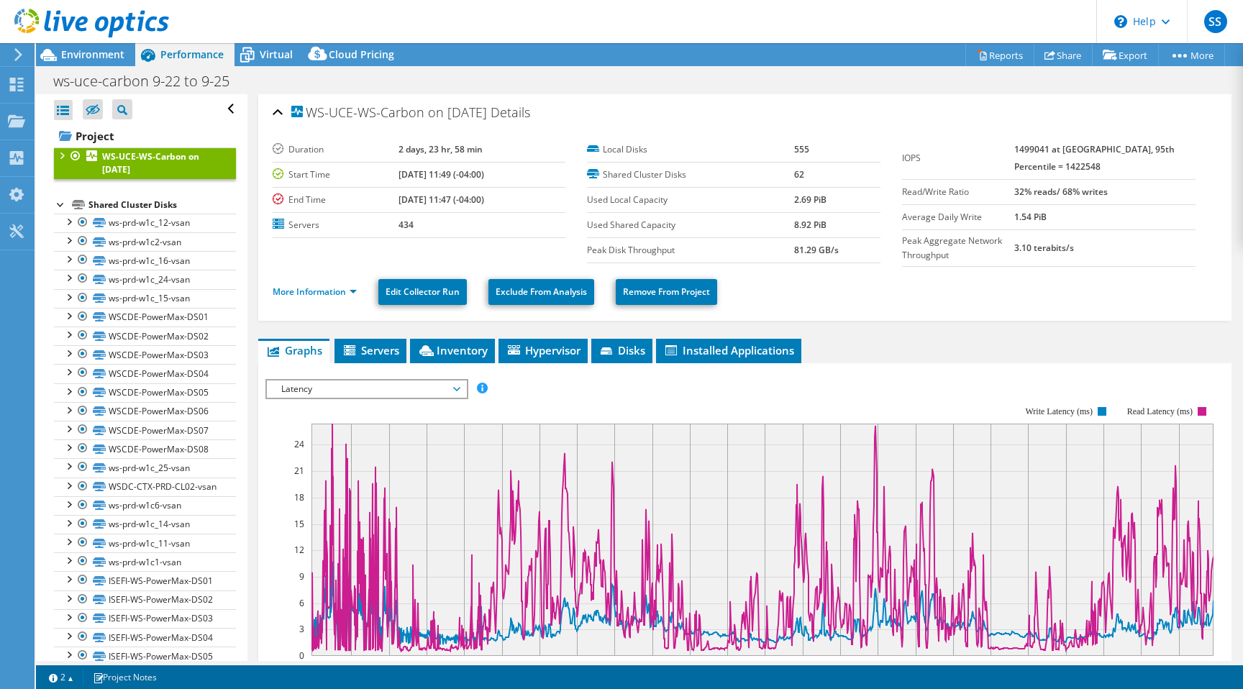
click at [892, 351] on ul "Graphs Servers Inventory Hypervisor Disks Cluster Disks Installed Applications" at bounding box center [744, 351] width 973 height 24
click at [600, 351] on span "Disks" at bounding box center [621, 350] width 47 height 14
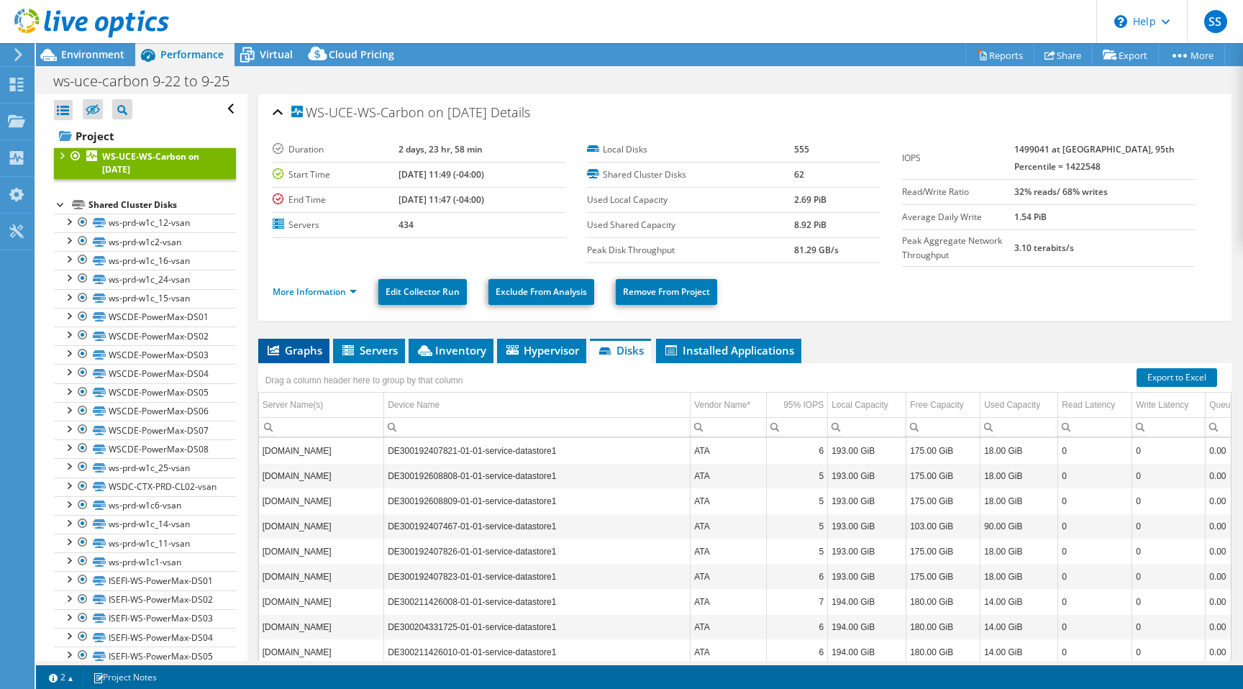
click at [301, 344] on span "Graphs" at bounding box center [293, 350] width 57 height 14
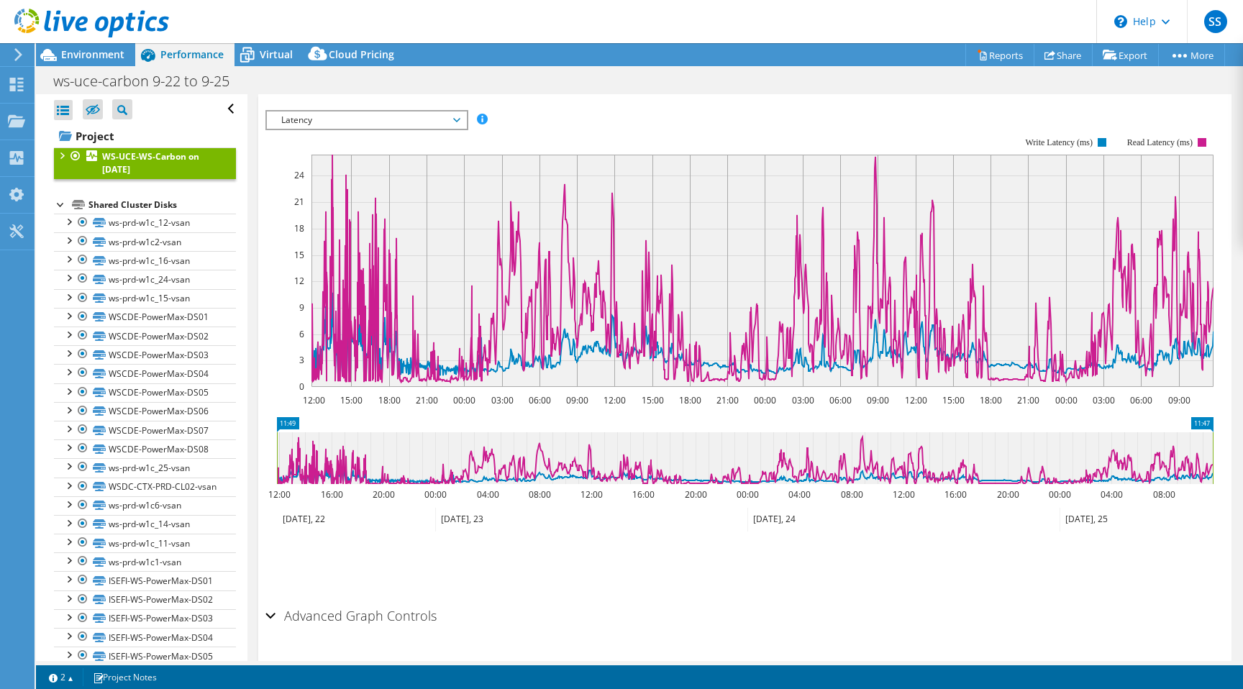
scroll to position [306, 0]
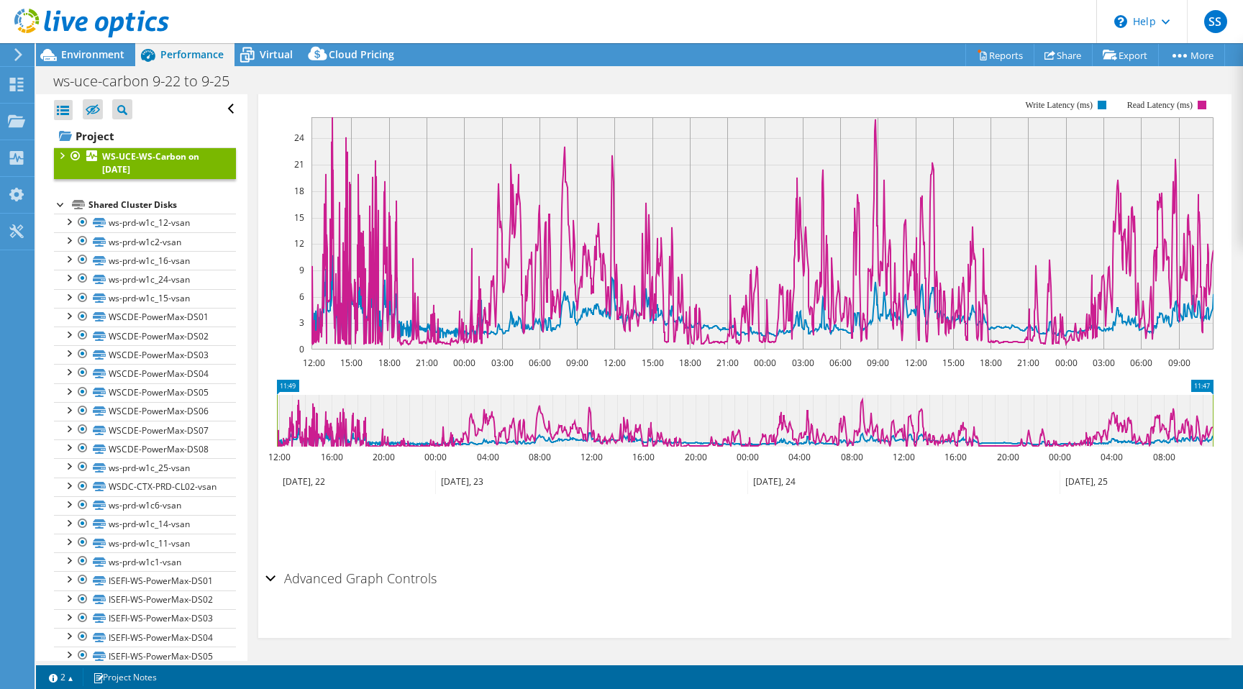
click at [268, 576] on div "Advanced Graph Controls" at bounding box center [744, 579] width 959 height 31
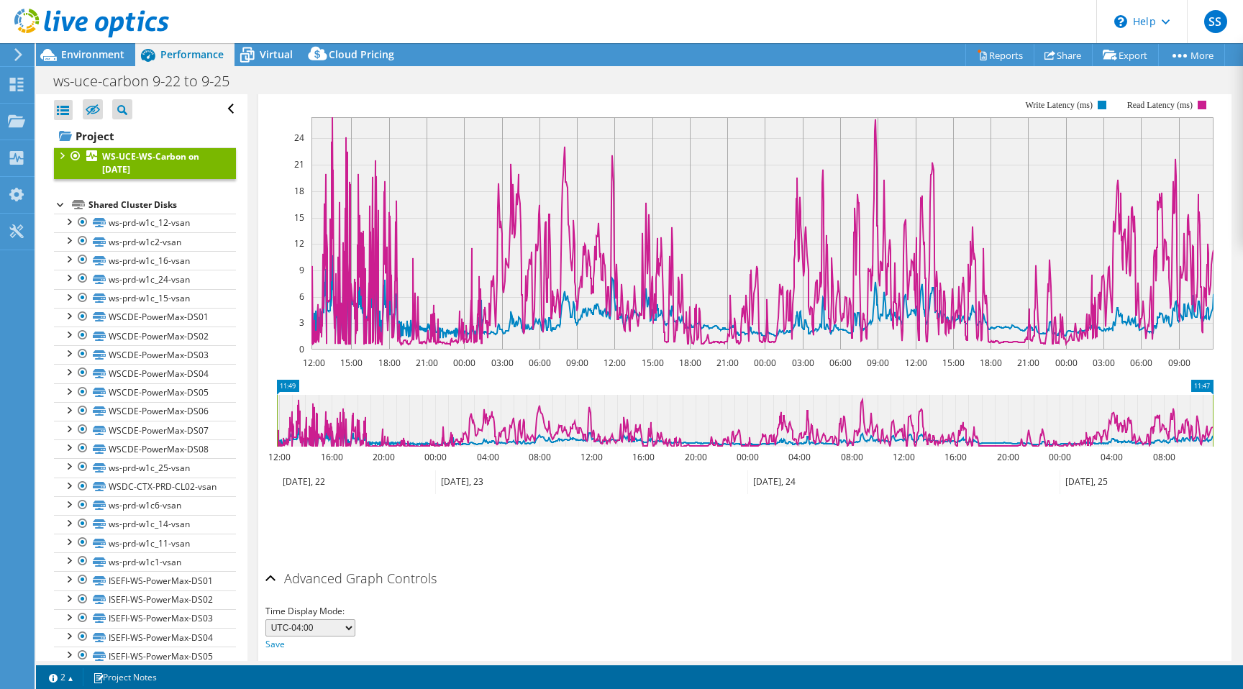
click at [352, 623] on select "UTC-12:00 UTC-11:00 UTC-10:00 UTC-09:30 UTC-09:00 UTC-08:00 UTC-07:00 UTC-06:00…" at bounding box center [310, 627] width 90 height 17
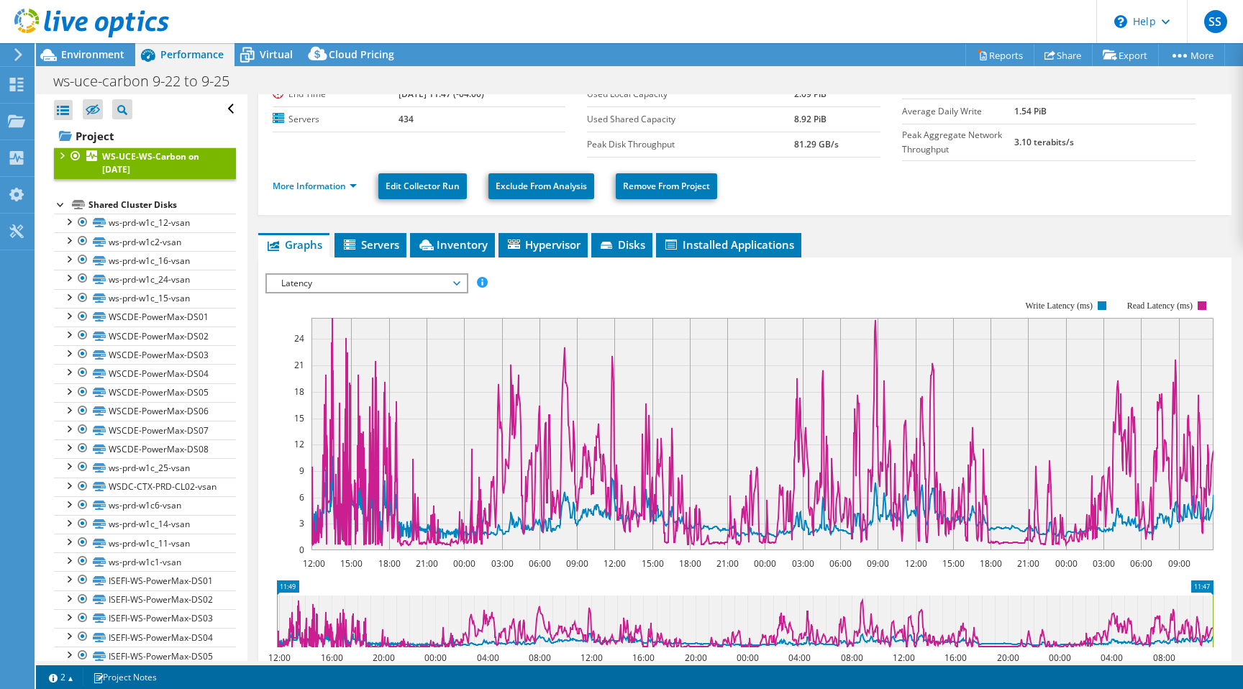
scroll to position [0, 0]
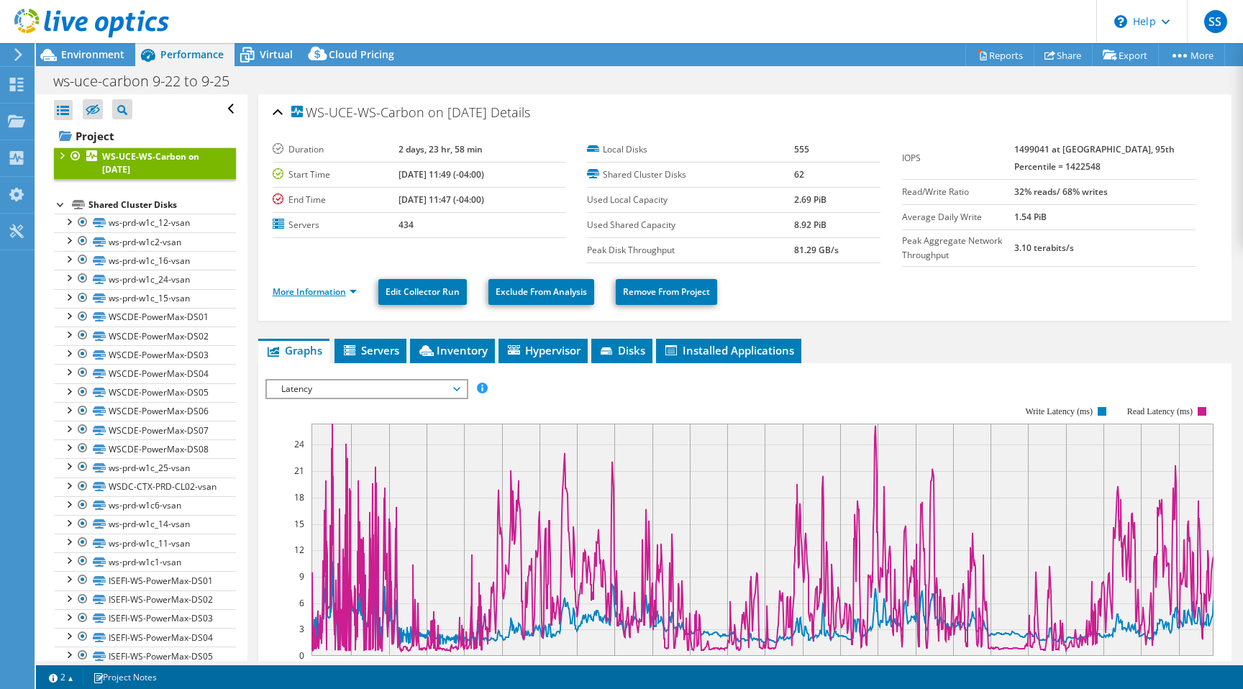
click at [354, 292] on link "More Information" at bounding box center [315, 291] width 84 height 12
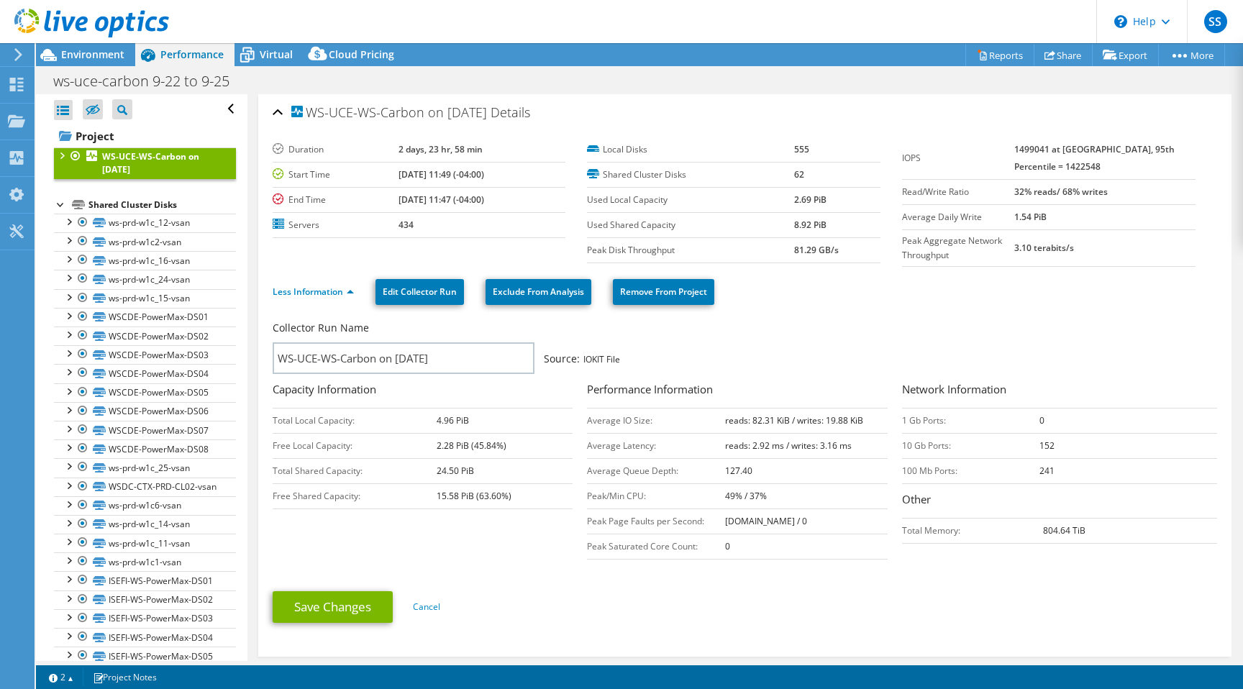
click at [809, 582] on div "Save Changes Cancel" at bounding box center [745, 607] width 944 height 56
drag, startPoint x: 770, startPoint y: 473, endPoint x: 725, endPoint y: 473, distance: 45.3
click at [725, 473] on td "127.40" at bounding box center [806, 470] width 163 height 25
drag, startPoint x: 785, startPoint y: 495, endPoint x: 705, endPoint y: 496, distance: 79.1
click at [705, 496] on tr "Peak/Min CPU: 49% / 37%" at bounding box center [737, 495] width 301 height 25
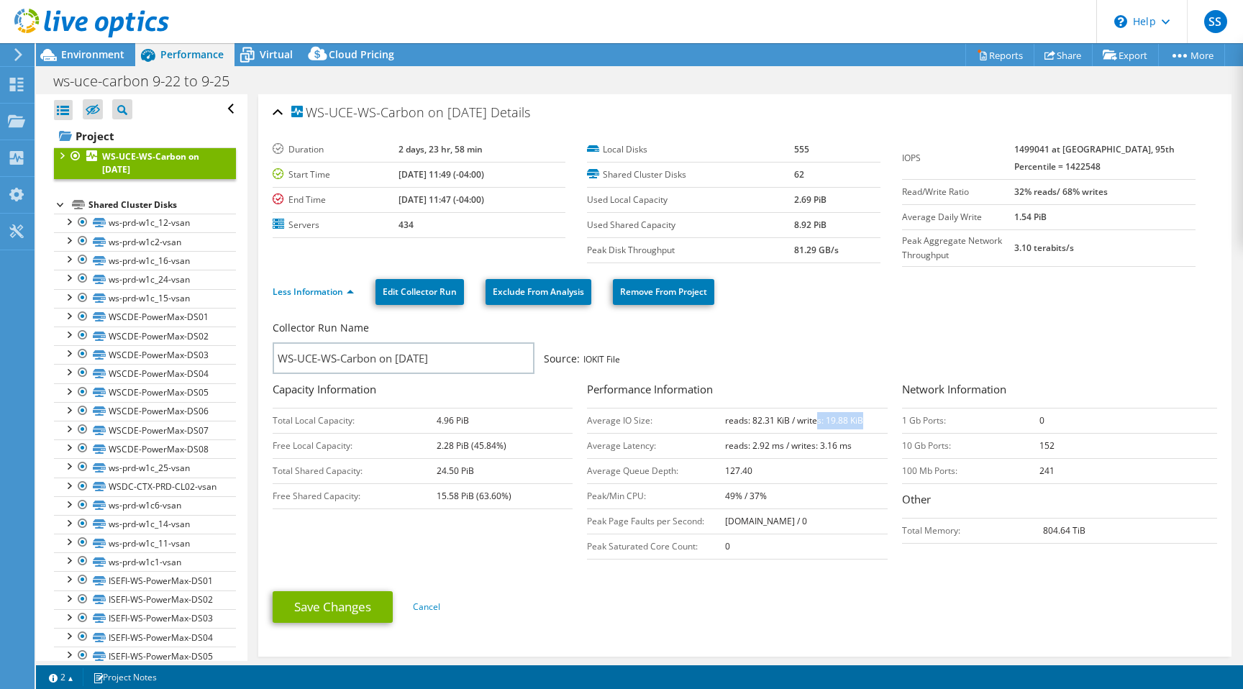
drag, startPoint x: 864, startPoint y: 424, endPoint x: 816, endPoint y: 424, distance: 47.5
click at [816, 424] on td "reads: 82.31 KiB / writes: 19.88 KiB" at bounding box center [806, 420] width 163 height 25
drag, startPoint x: 721, startPoint y: 421, endPoint x: 787, endPoint y: 421, distance: 66.9
click at [787, 421] on tr "Average IO Size: reads: 82.31 KiB / writes: 19.88 KiB" at bounding box center [737, 420] width 301 height 25
drag, startPoint x: 867, startPoint y: 416, endPoint x: 799, endPoint y: 418, distance: 68.3
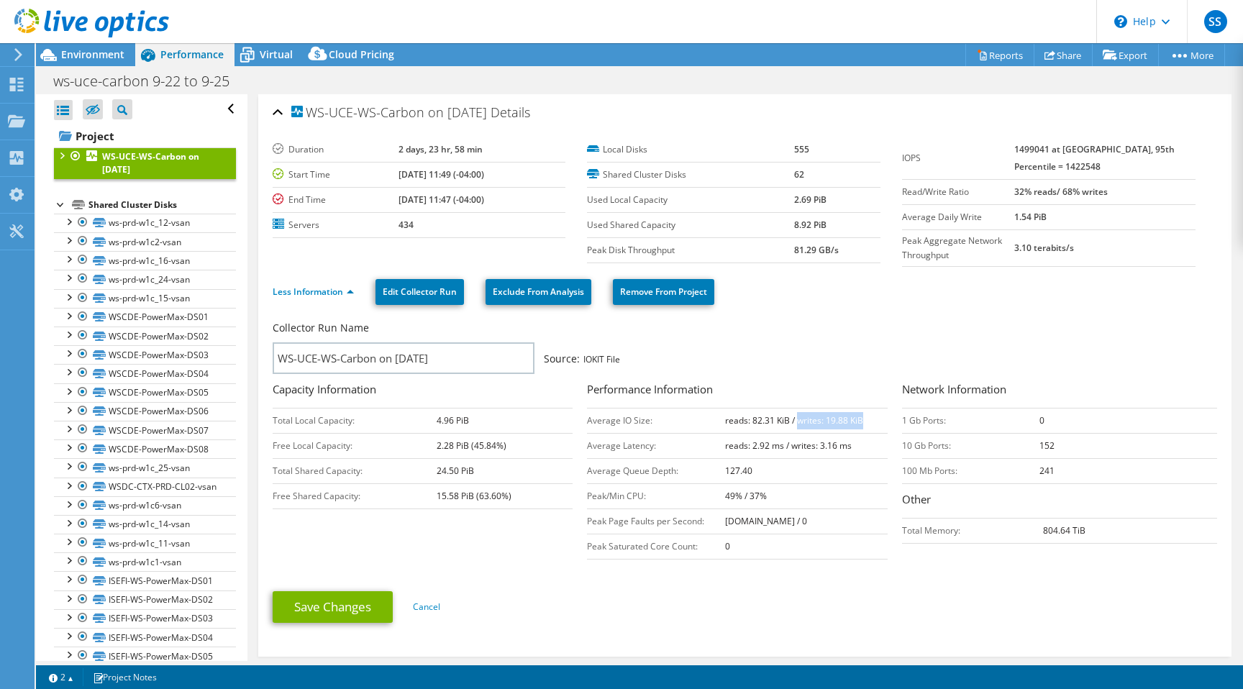
click at [799, 418] on td "reads: 82.31 KiB / writes: 19.88 KiB" at bounding box center [806, 420] width 163 height 25
click at [835, 421] on b "reads: 82.31 KiB / writes: 19.88 KiB" at bounding box center [794, 420] width 138 height 12
click at [1140, 324] on div "Collector Run Name" at bounding box center [738, 332] width 930 height 22
click at [1206, 347] on div "Collector Run Name WS-UCE-WS-Carbon on [DATE] Source: IOKIT File" at bounding box center [745, 347] width 944 height 53
